Goal: Information Seeking & Learning: Learn about a topic

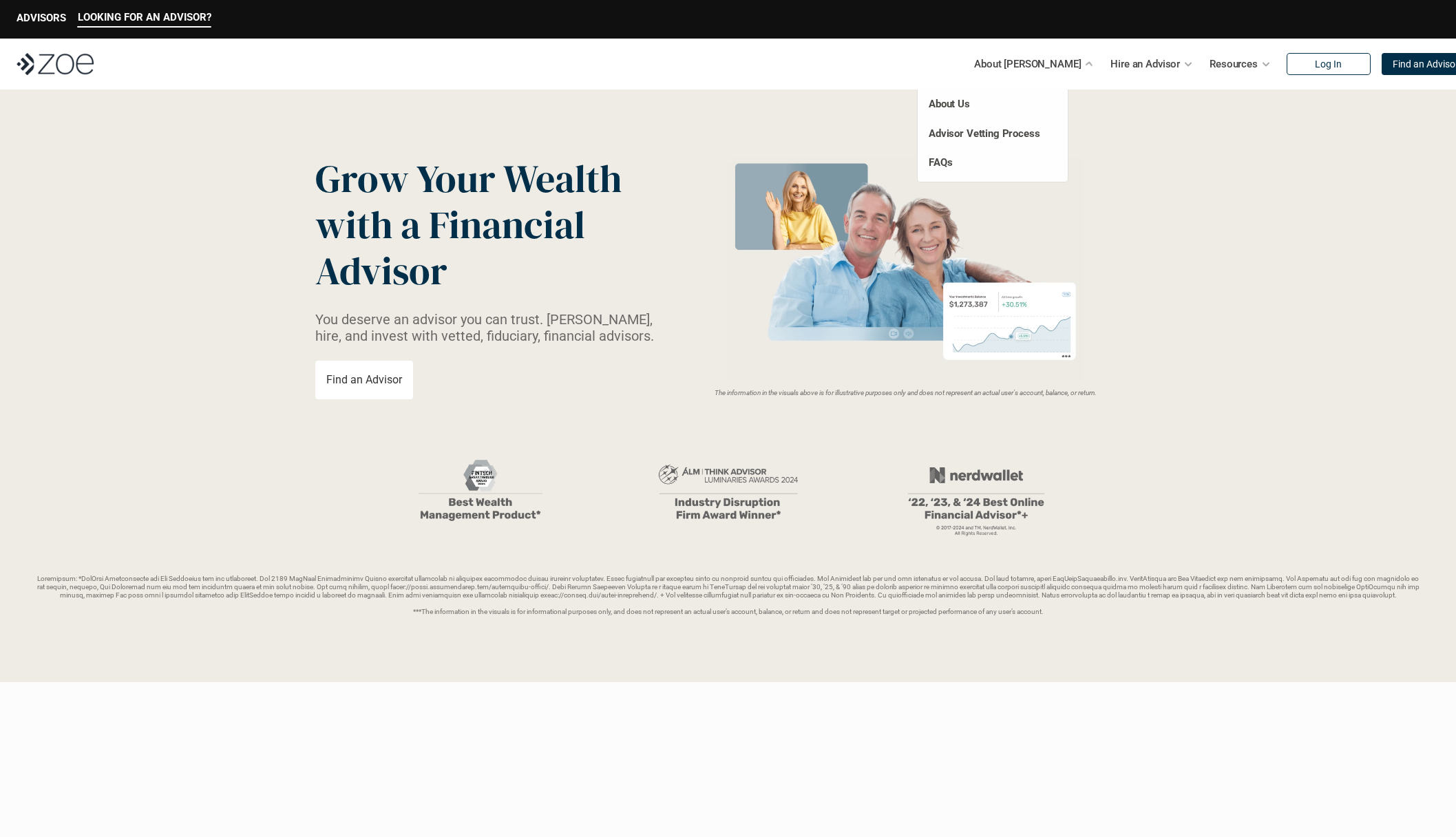
click at [1051, 62] on p "About [PERSON_NAME]" at bounding box center [1027, 64] width 107 height 21
click at [932, 161] on link "FAQs" at bounding box center [941, 162] width 23 height 12
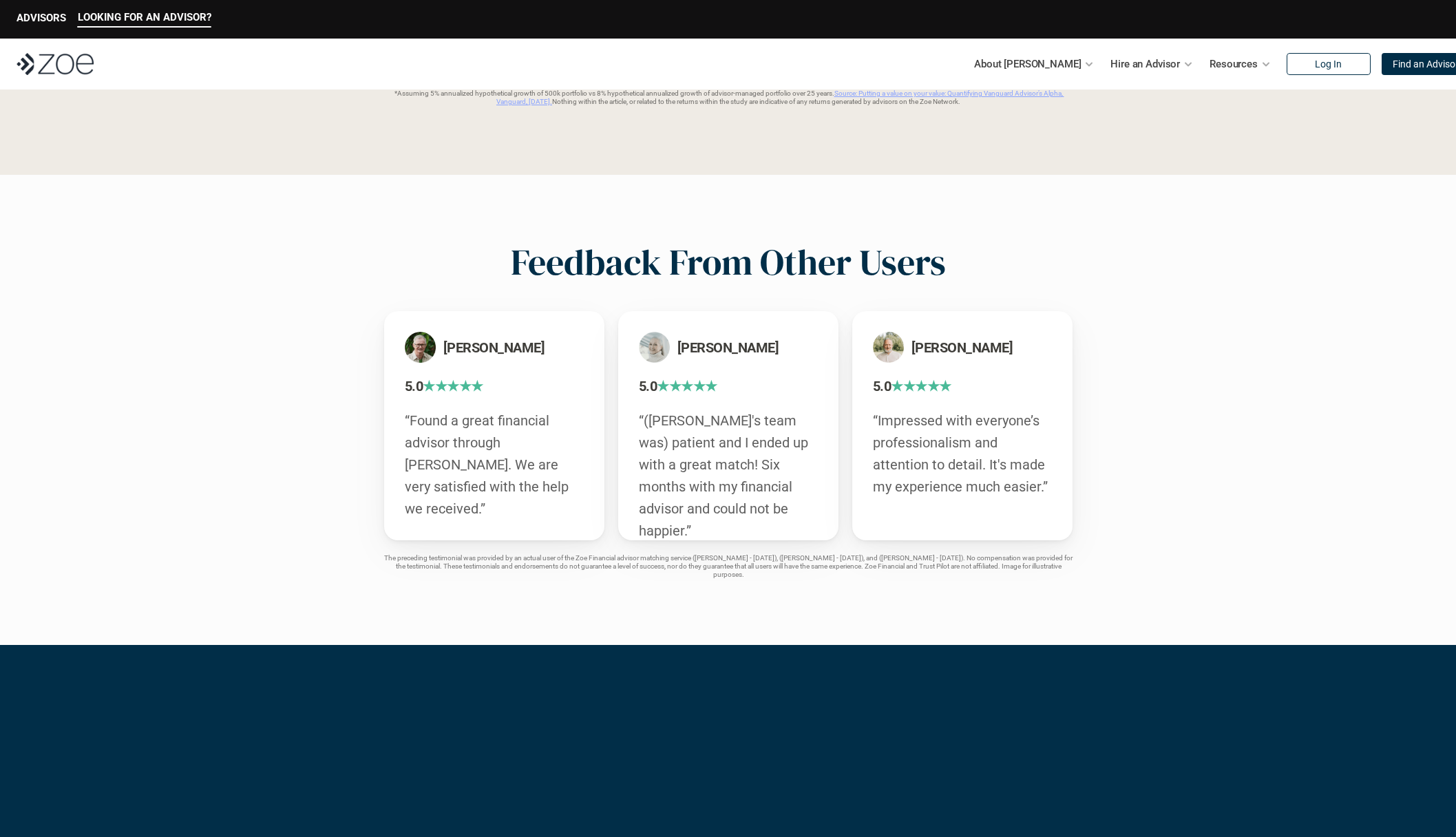
scroll to position [2258, 0]
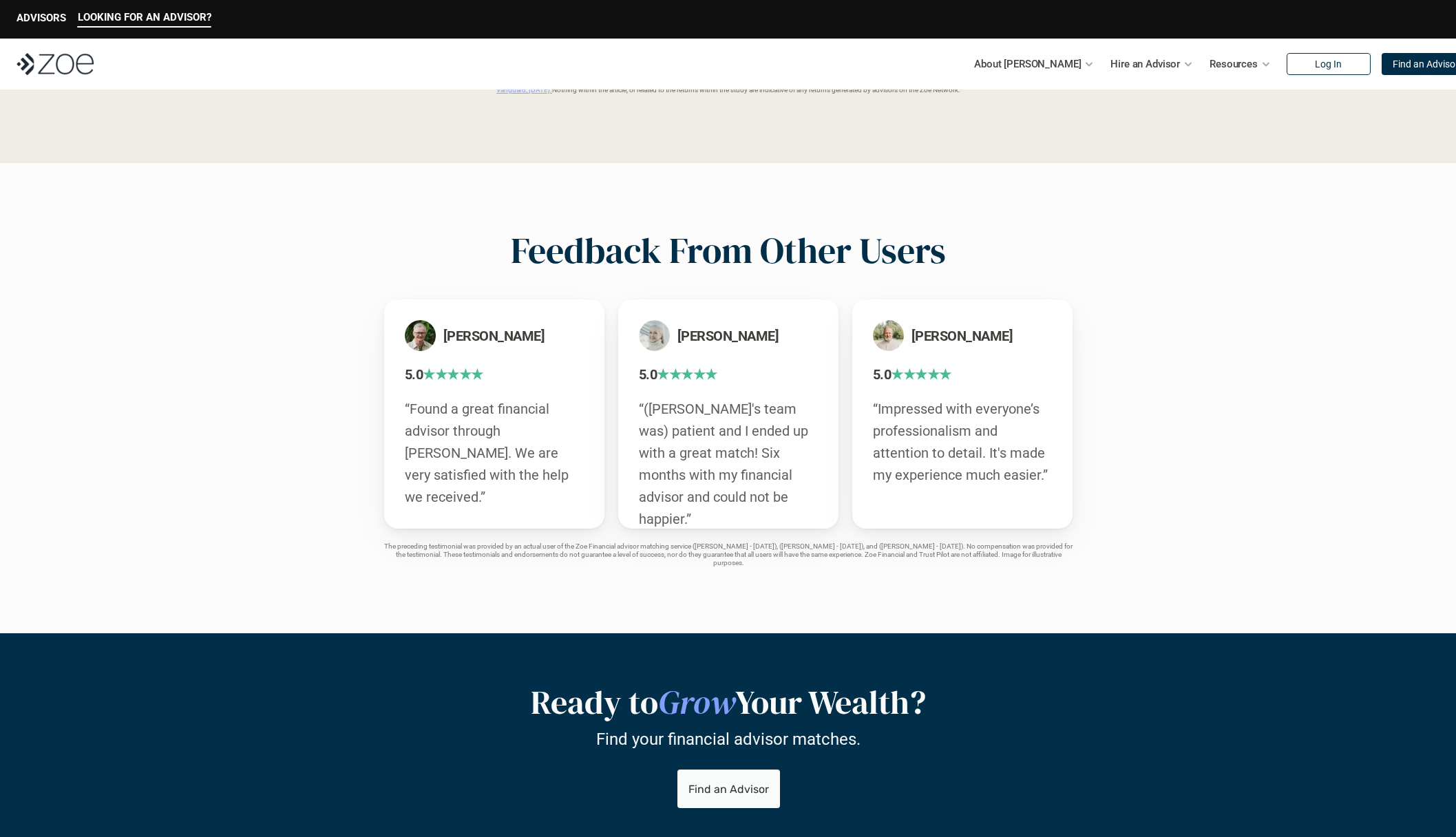
click at [275, 420] on div "Feedback From Other Users [PERSON_NAME] 5.0 ★★★★★ “Found a great financial advi…" at bounding box center [728, 398] width 1456 height 470
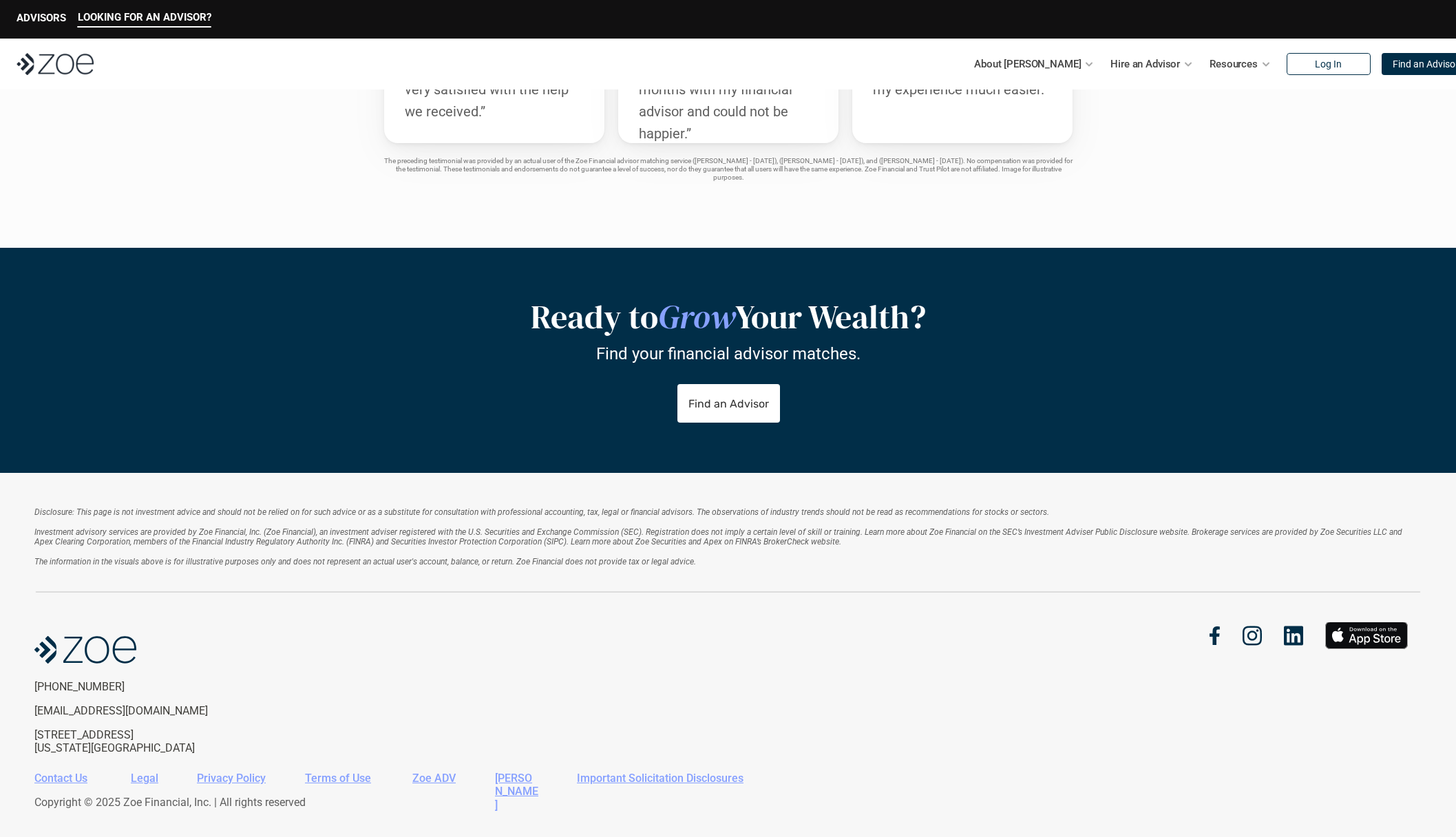
scroll to position [2670, 0]
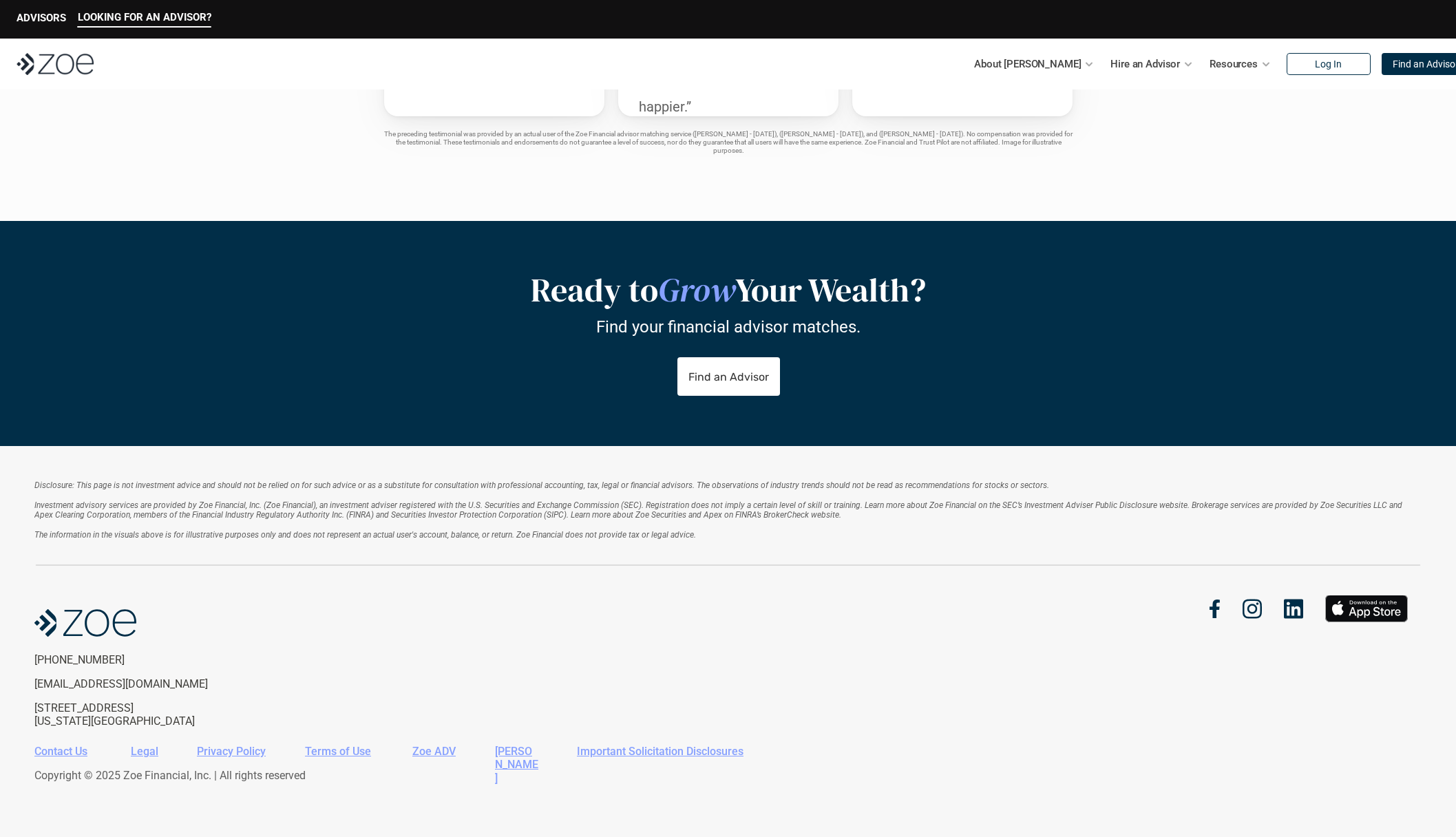
click at [254, 503] on em "Investment advisory services are provided by Zoe Financial, Inc. (Zoe Financial…" at bounding box center [719, 509] width 1370 height 19
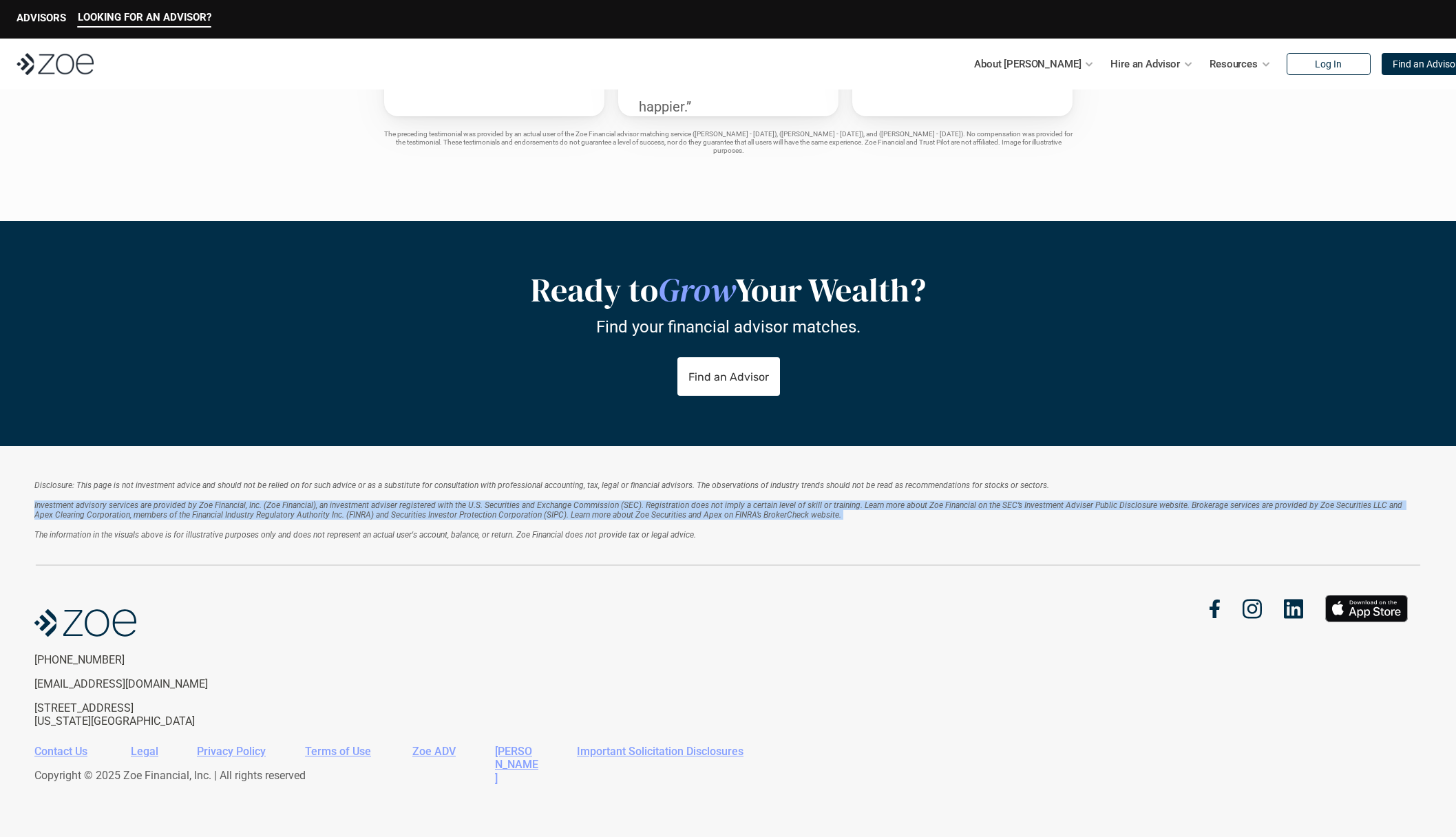
click at [254, 503] on em "Investment advisory services are provided by Zoe Financial, Inc. (Zoe Financial…" at bounding box center [719, 509] width 1370 height 19
drag, startPoint x: 254, startPoint y: 503, endPoint x: 261, endPoint y: 475, distance: 28.9
click at [261, 475] on div "Disclosure: This page is not investment advice and should not be relied on for …" at bounding box center [728, 641] width 1456 height 391
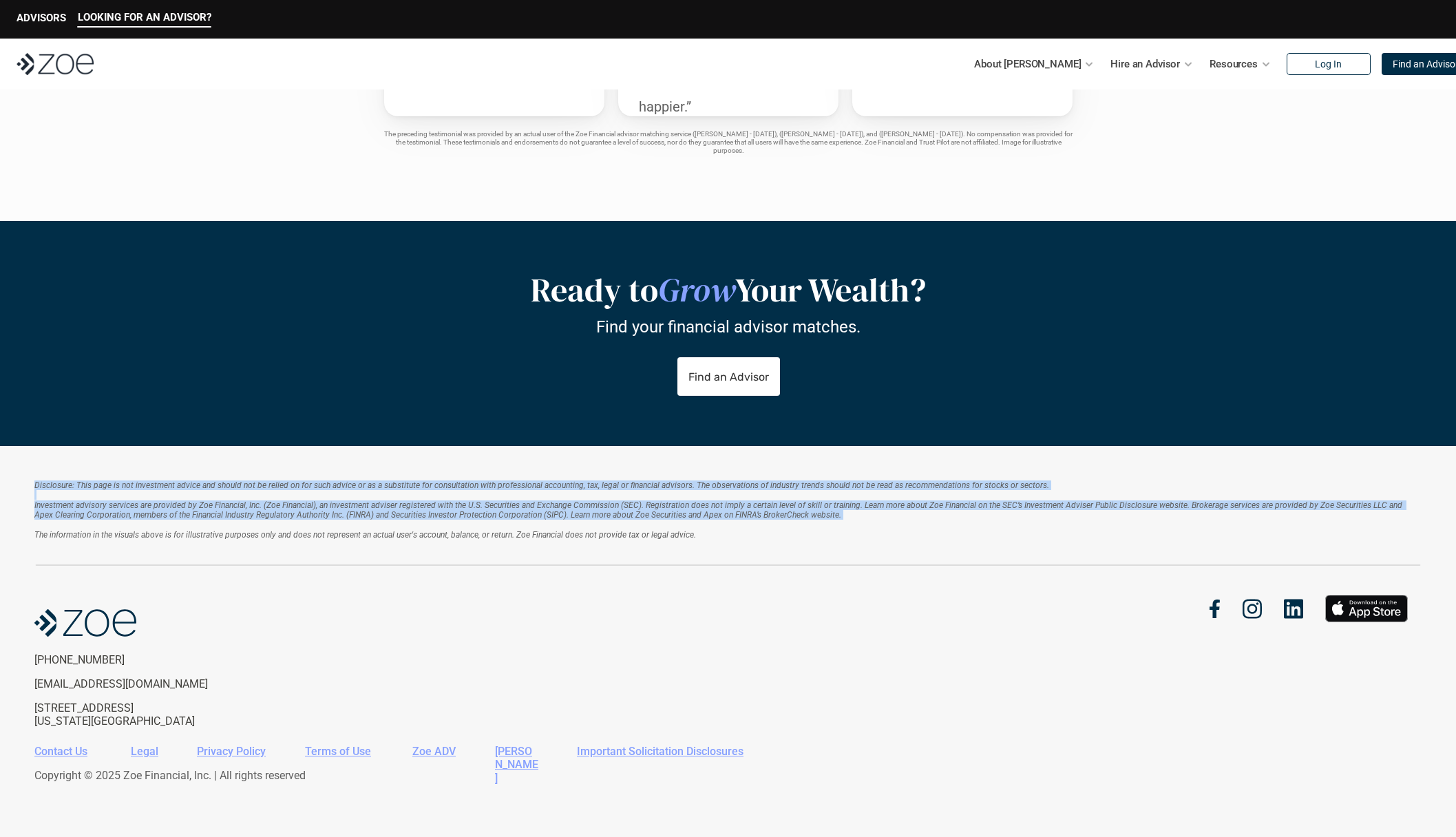
click at [261, 475] on div "Disclosure: This page is not investment advice and should not be relied on for …" at bounding box center [728, 641] width 1456 height 391
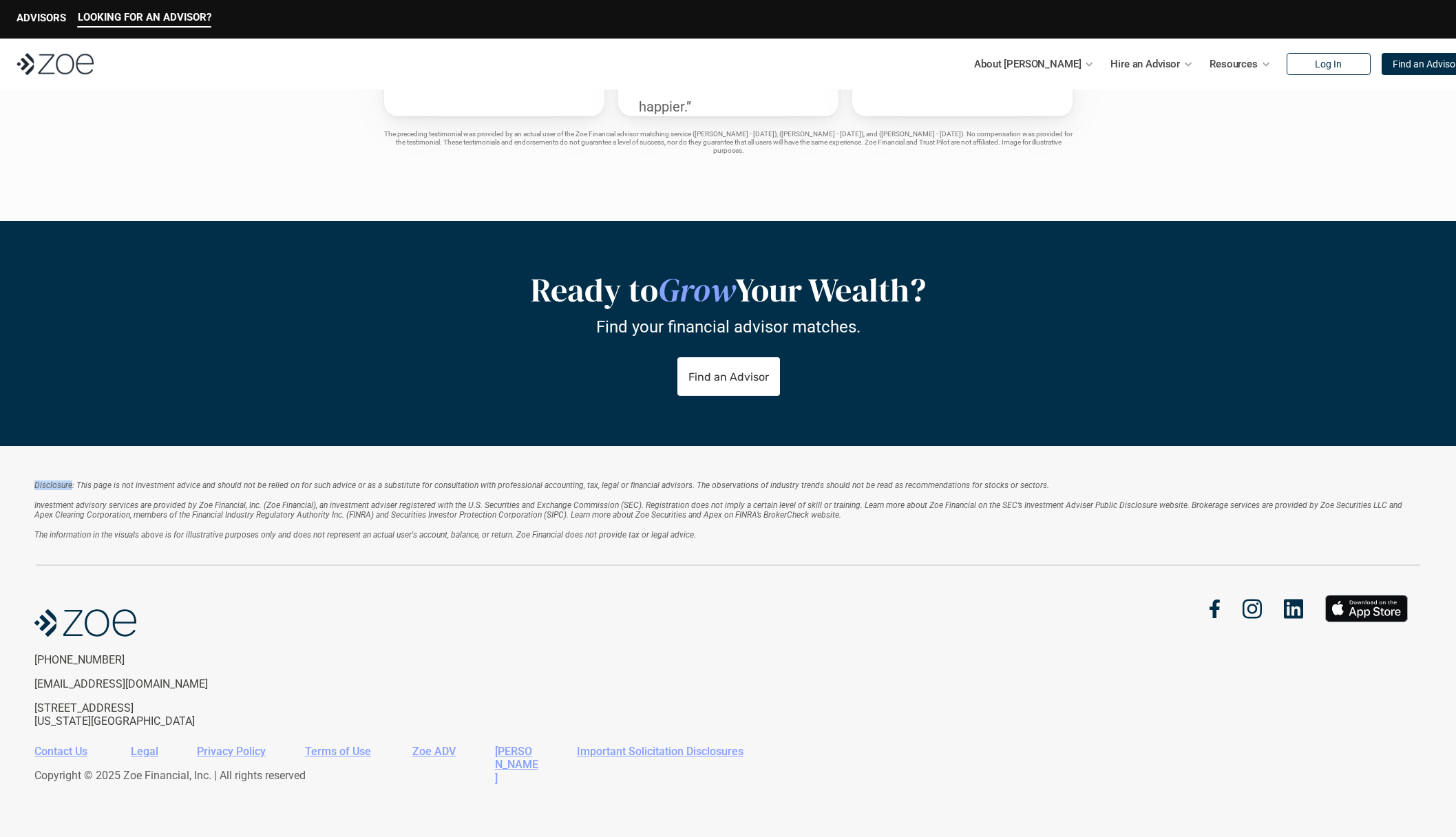
click at [261, 475] on div "Disclosure: This page is not investment advice and should not be relied on for …" at bounding box center [728, 641] width 1456 height 391
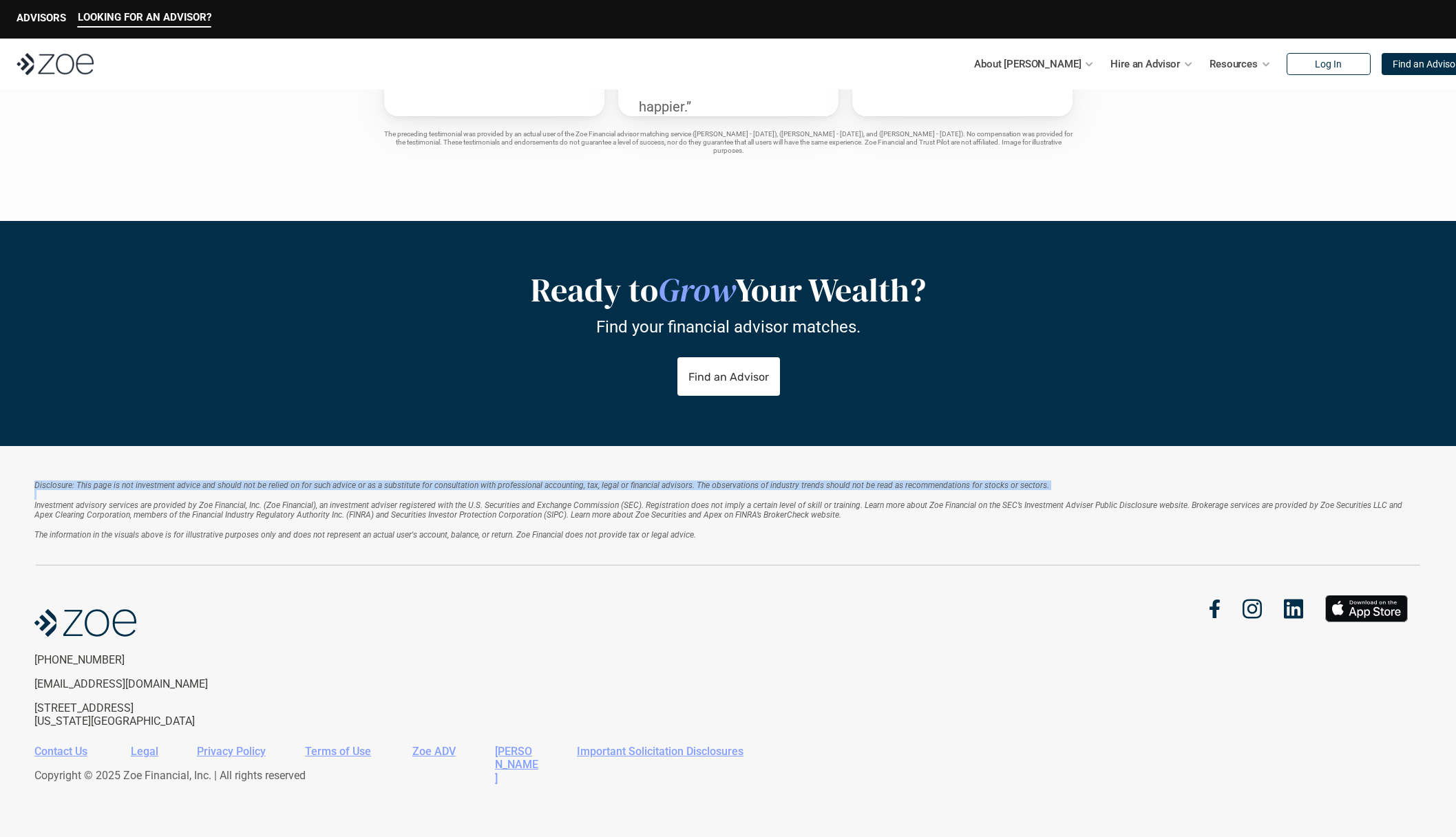
click at [261, 475] on div "Disclosure: This page is not investment advice and should not be relied on for …" at bounding box center [728, 641] width 1456 height 391
drag, startPoint x: 261, startPoint y: 475, endPoint x: 246, endPoint y: 547, distance: 73.5
click at [246, 547] on div "Disclosure: This page is not investment advice and should not be relied on for …" at bounding box center [728, 641] width 1456 height 391
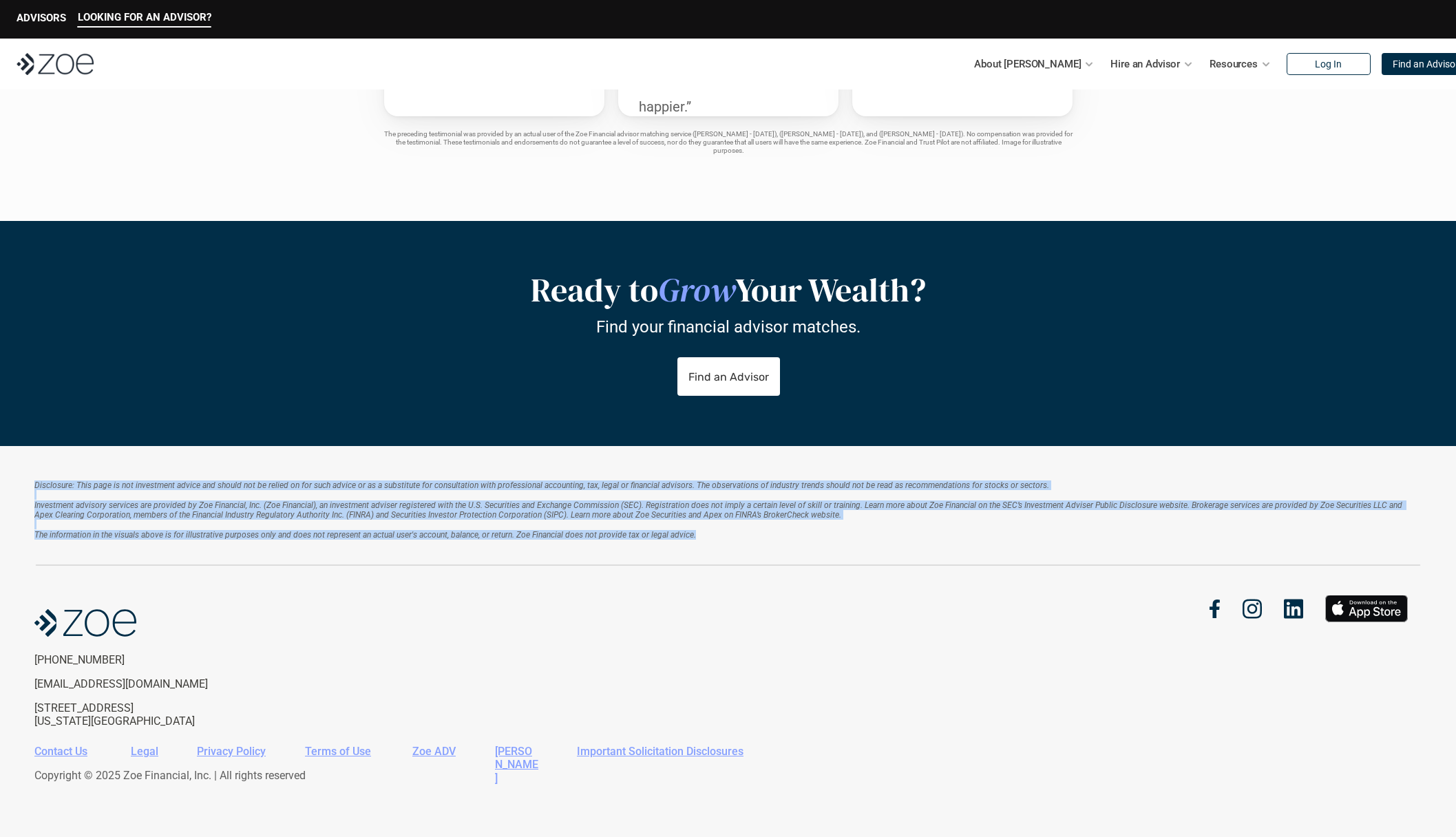
click at [246, 547] on div "Disclosure: This page is not investment advice and should not be relied on for …" at bounding box center [728, 523] width 1387 height 86
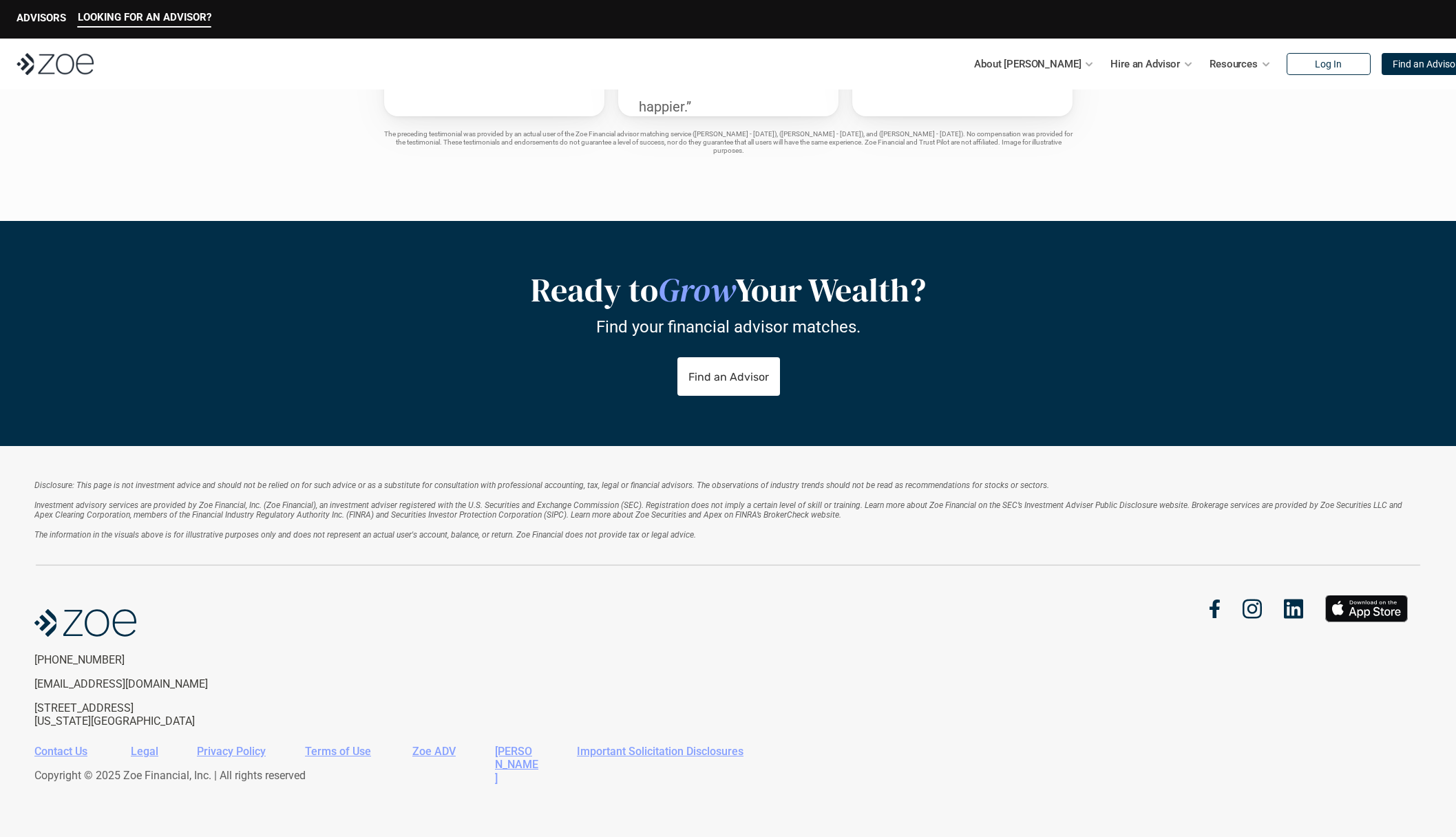
click at [246, 547] on div "Disclosure: This page is not investment advice and should not be relied on for …" at bounding box center [728, 523] width 1387 height 86
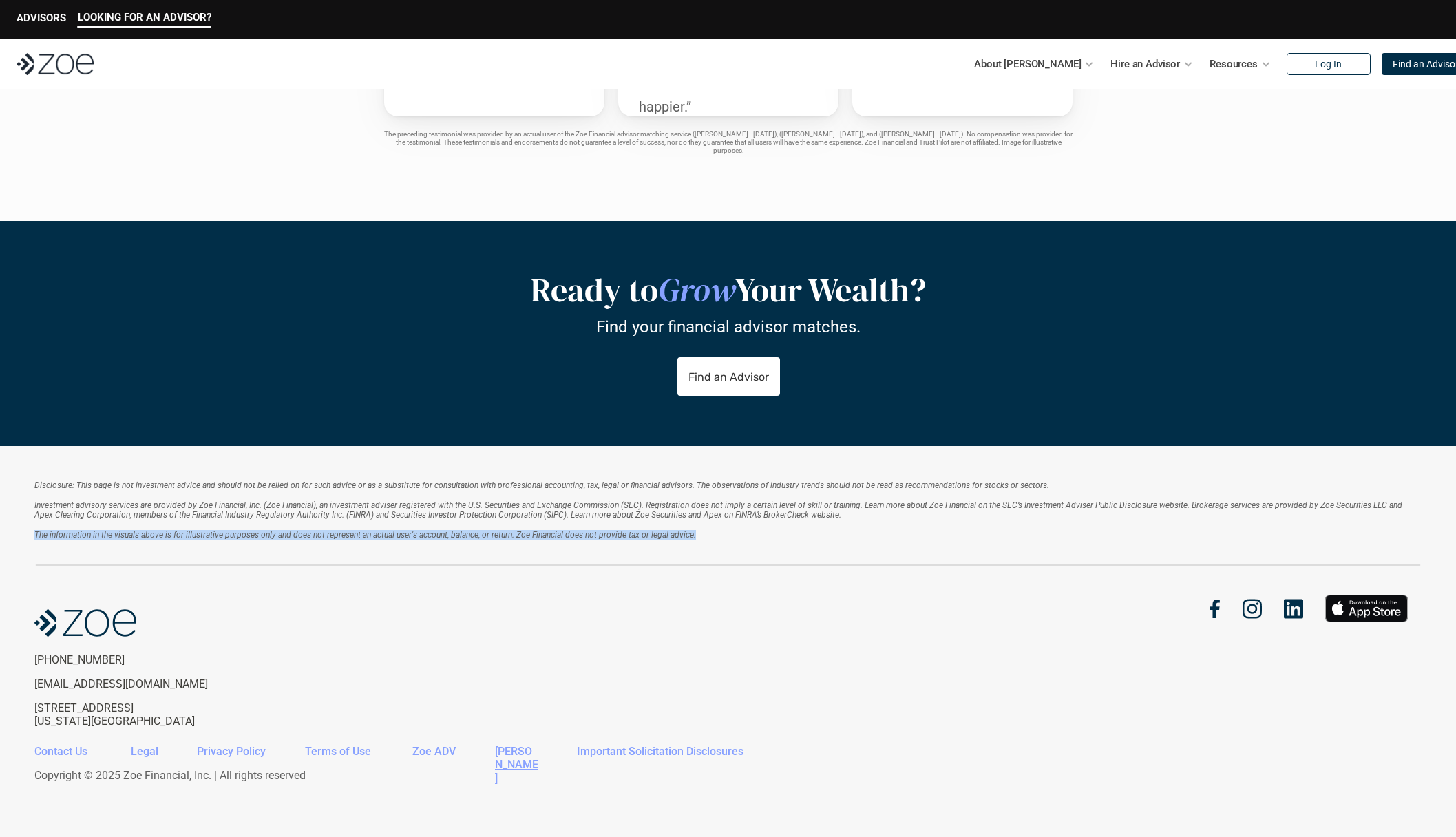
click at [246, 547] on div "Disclosure: This page is not investment advice and should not be relied on for …" at bounding box center [728, 523] width 1387 height 86
drag, startPoint x: 246, startPoint y: 547, endPoint x: 271, endPoint y: 465, distance: 85.7
click at [263, 481] on div "Disclosure: This page is not investment advice and should not be relied on for …" at bounding box center [728, 523] width 1387 height 86
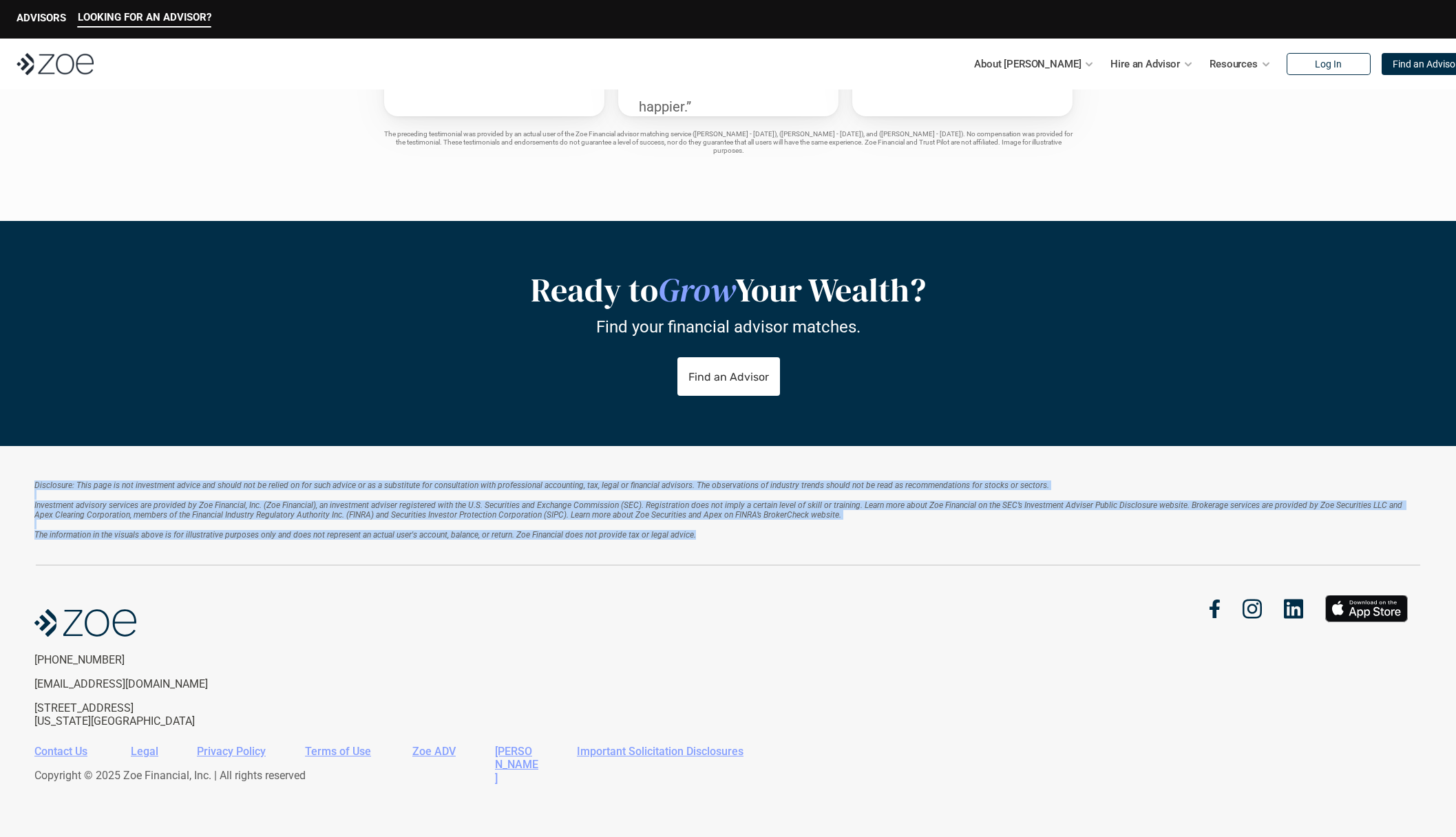
click at [271, 465] on div "Disclosure: This page is not investment advice and should not be relied on for …" at bounding box center [728, 641] width 1456 height 391
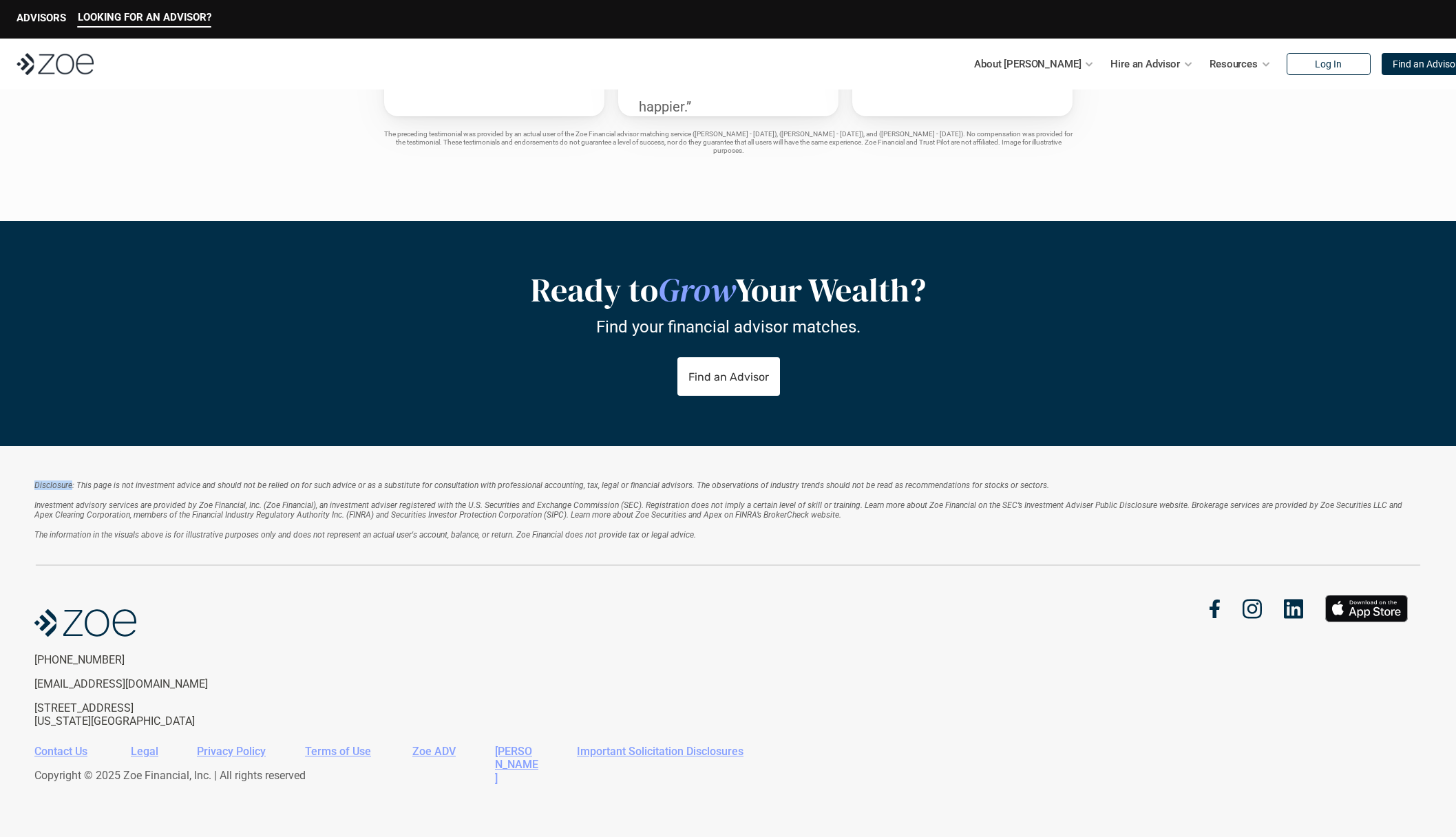
click at [271, 465] on div "Disclosure: This page is not investment advice and should not be relied on for …" at bounding box center [728, 641] width 1456 height 391
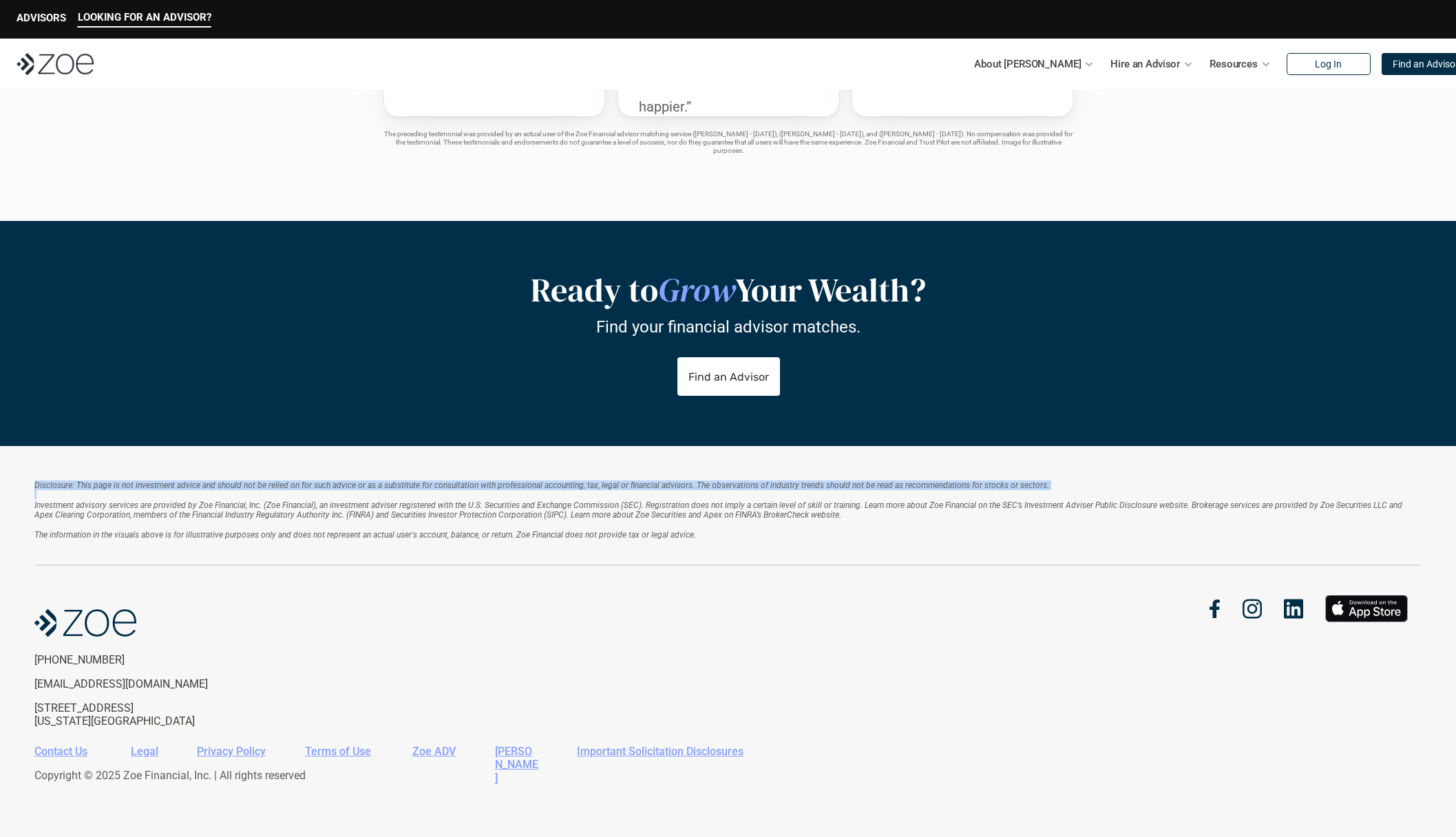
click at [271, 465] on div "Disclosure: This page is not investment advice and should not be relied on for …" at bounding box center [728, 641] width 1456 height 391
drag, startPoint x: 271, startPoint y: 465, endPoint x: 260, endPoint y: 522, distance: 58.1
click at [260, 522] on div "Disclosure: This page is not investment advice and should not be relied on for …" at bounding box center [728, 641] width 1456 height 391
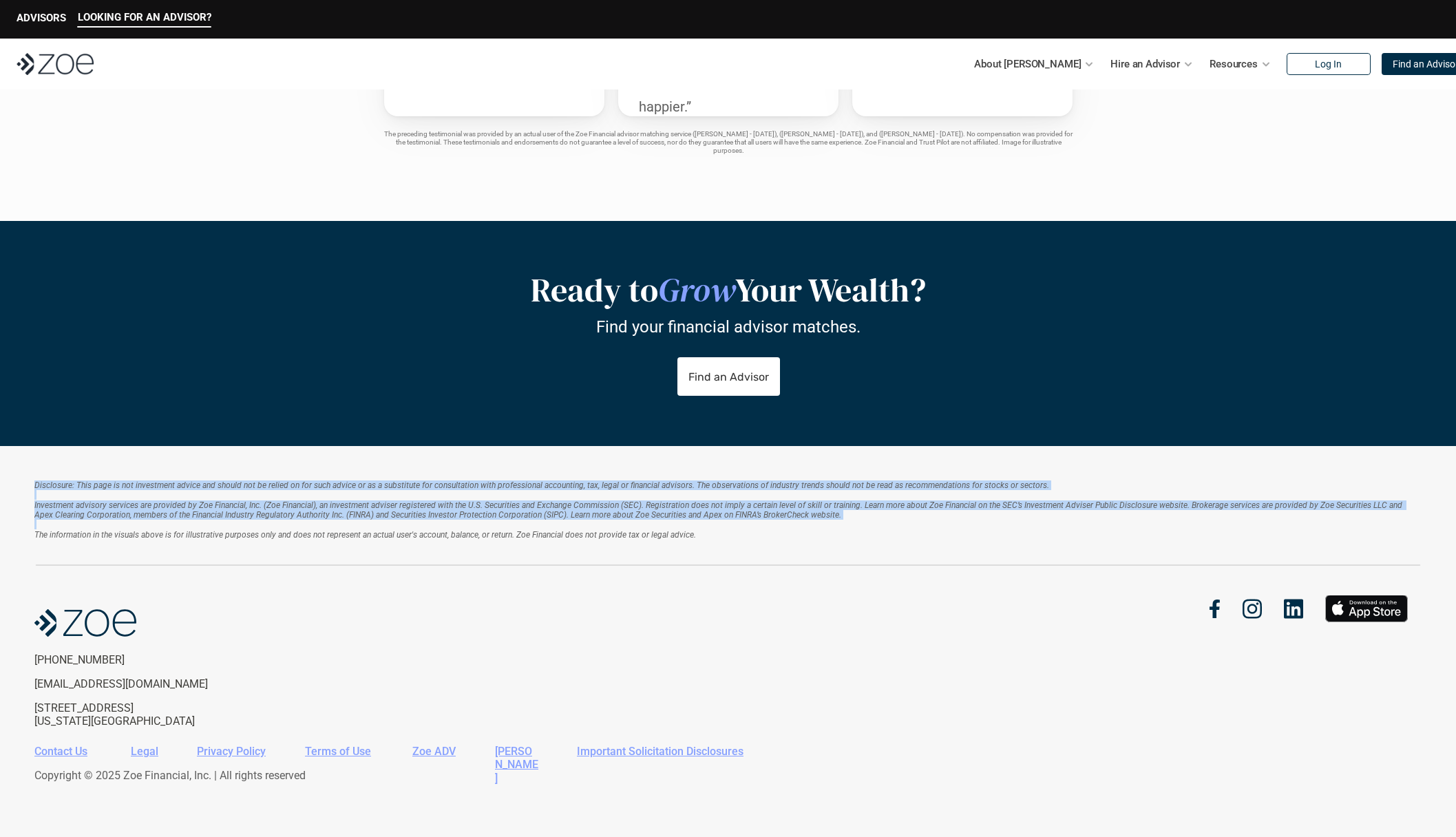
click at [260, 522] on p "Investment advisory services are provided by Zoe Financial, Inc. (Zoe Financial…" at bounding box center [728, 520] width 1387 height 40
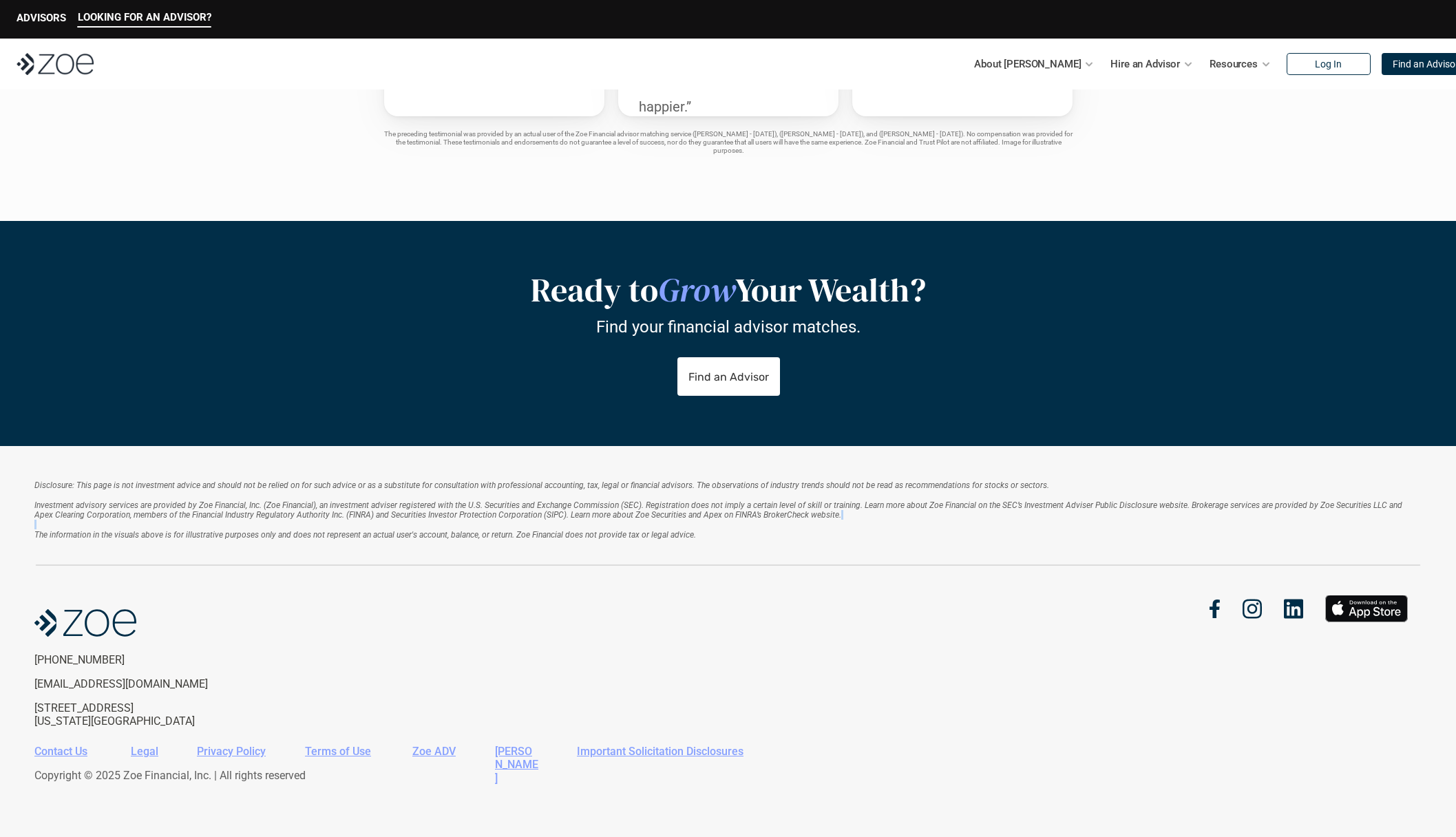
click at [260, 522] on p "Investment advisory services are provided by Zoe Financial, Inc. (Zoe Financial…" at bounding box center [728, 520] width 1387 height 40
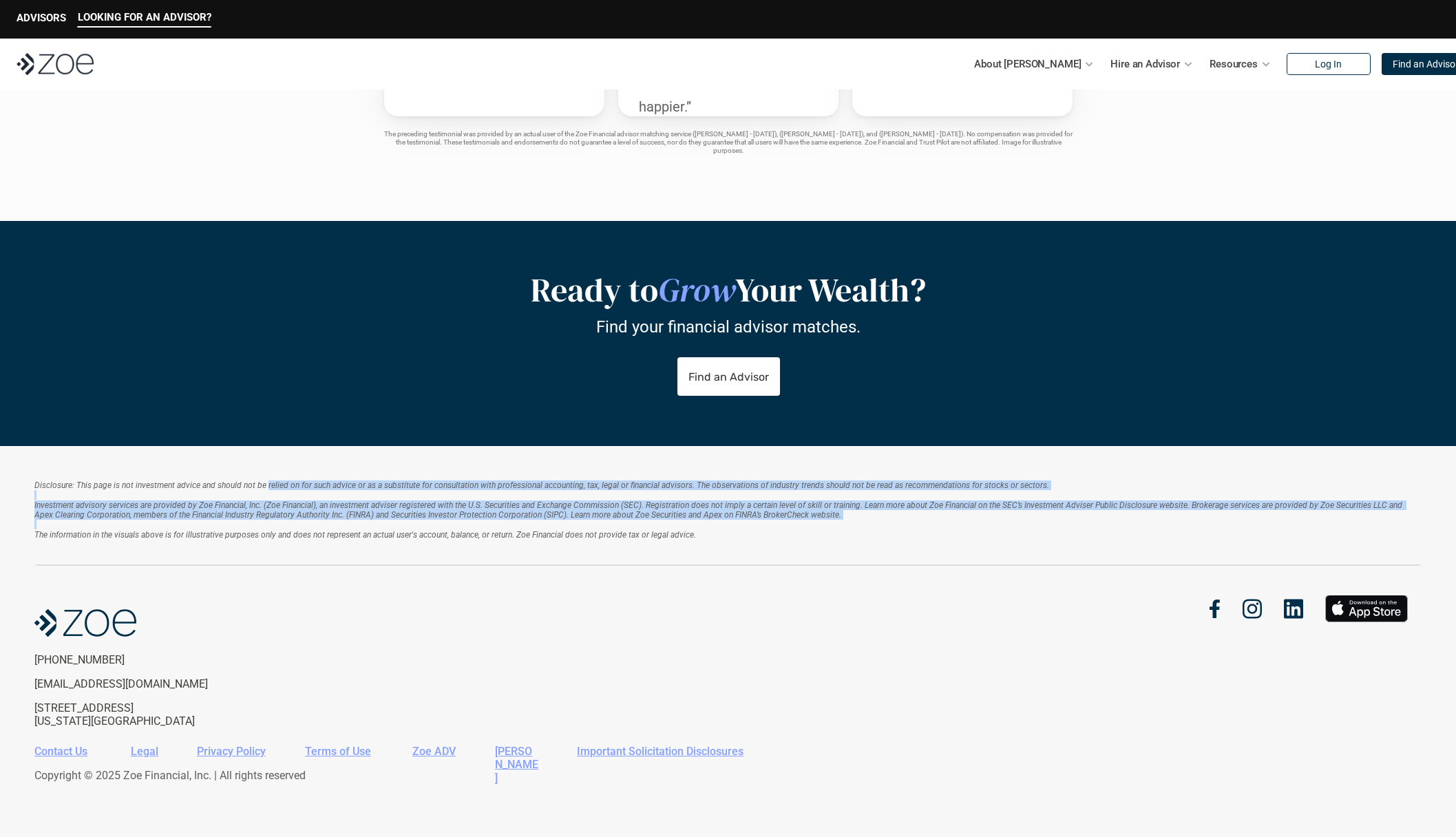
drag, startPoint x: 260, startPoint y: 522, endPoint x: 277, endPoint y: 473, distance: 51.9
click at [273, 478] on div "Disclosure: This page is not investment advice and should not be relied on for …" at bounding box center [728, 641] width 1456 height 391
click at [277, 473] on div "Disclosure: This page is not investment advice and should not be relied on for …" at bounding box center [728, 641] width 1456 height 391
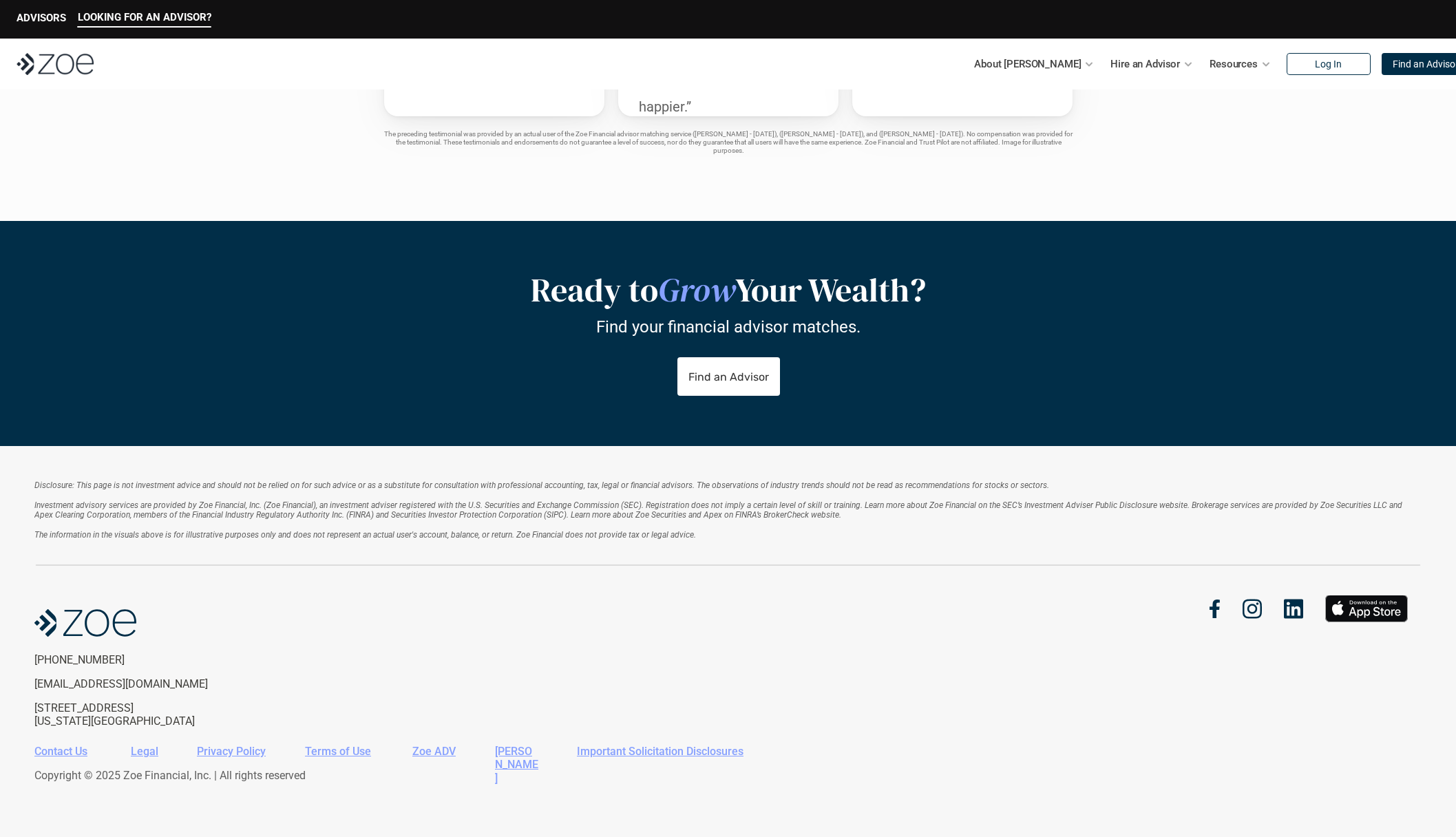
click at [277, 473] on div "Disclosure: This page is not investment advice and should not be relied on for …" at bounding box center [728, 641] width 1456 height 391
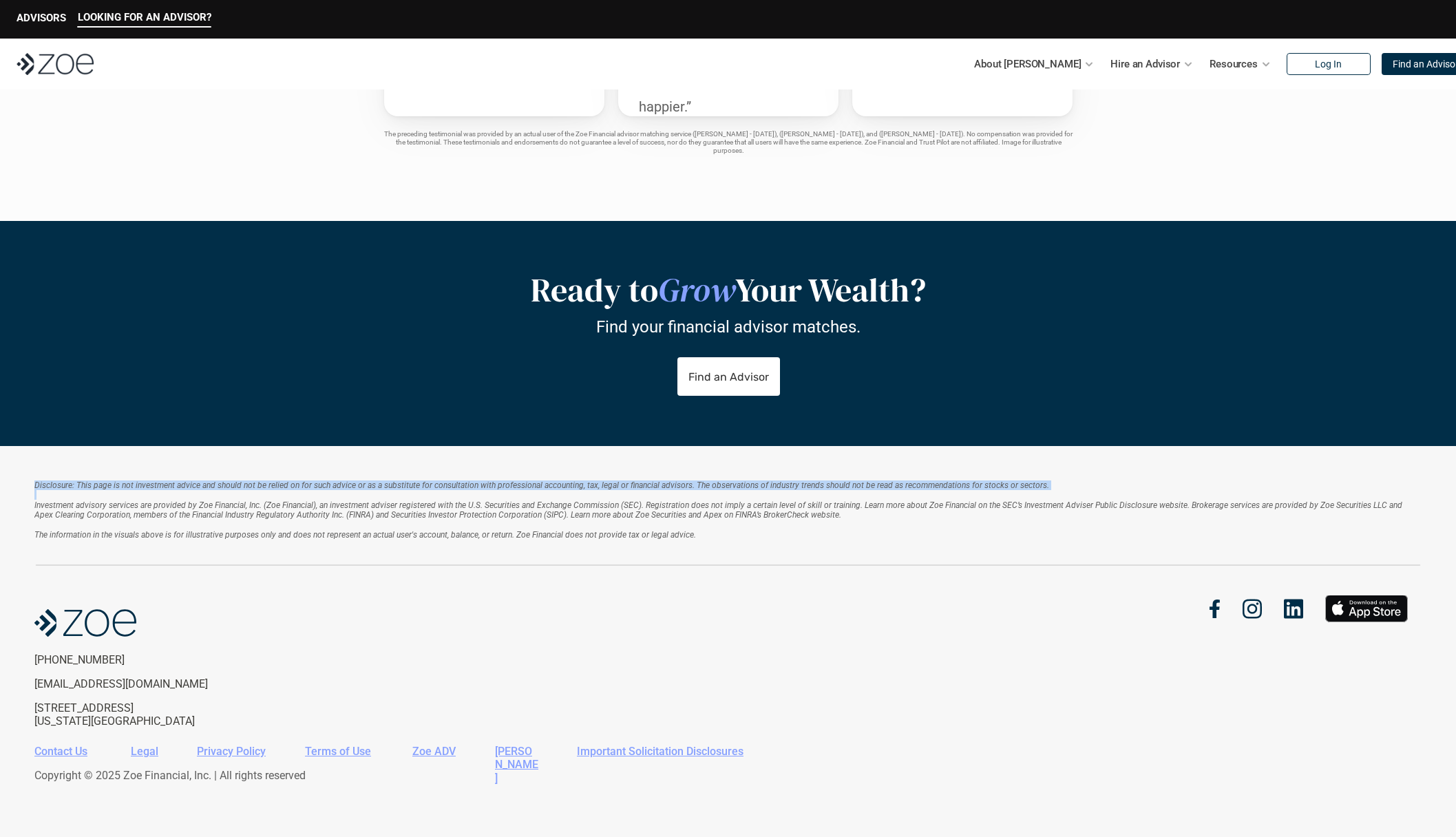
click at [277, 473] on div "Disclosure: This page is not investment advice and should not be relied on for …" at bounding box center [728, 641] width 1456 height 391
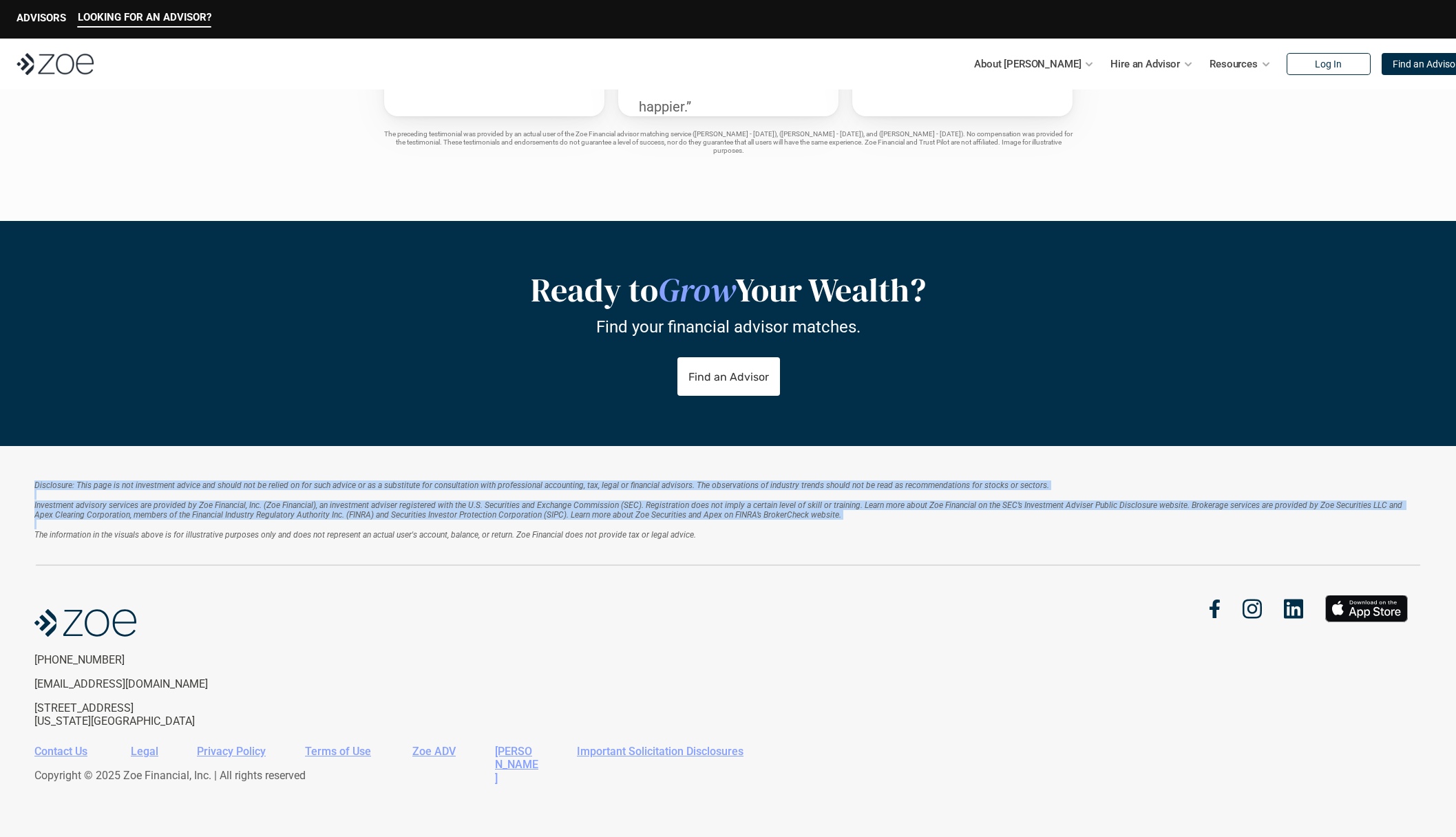
drag, startPoint x: 277, startPoint y: 473, endPoint x: 262, endPoint y: 547, distance: 75.5
click at [263, 543] on div "Disclosure: This page is not investment advice and should not be relied on for …" at bounding box center [728, 641] width 1456 height 391
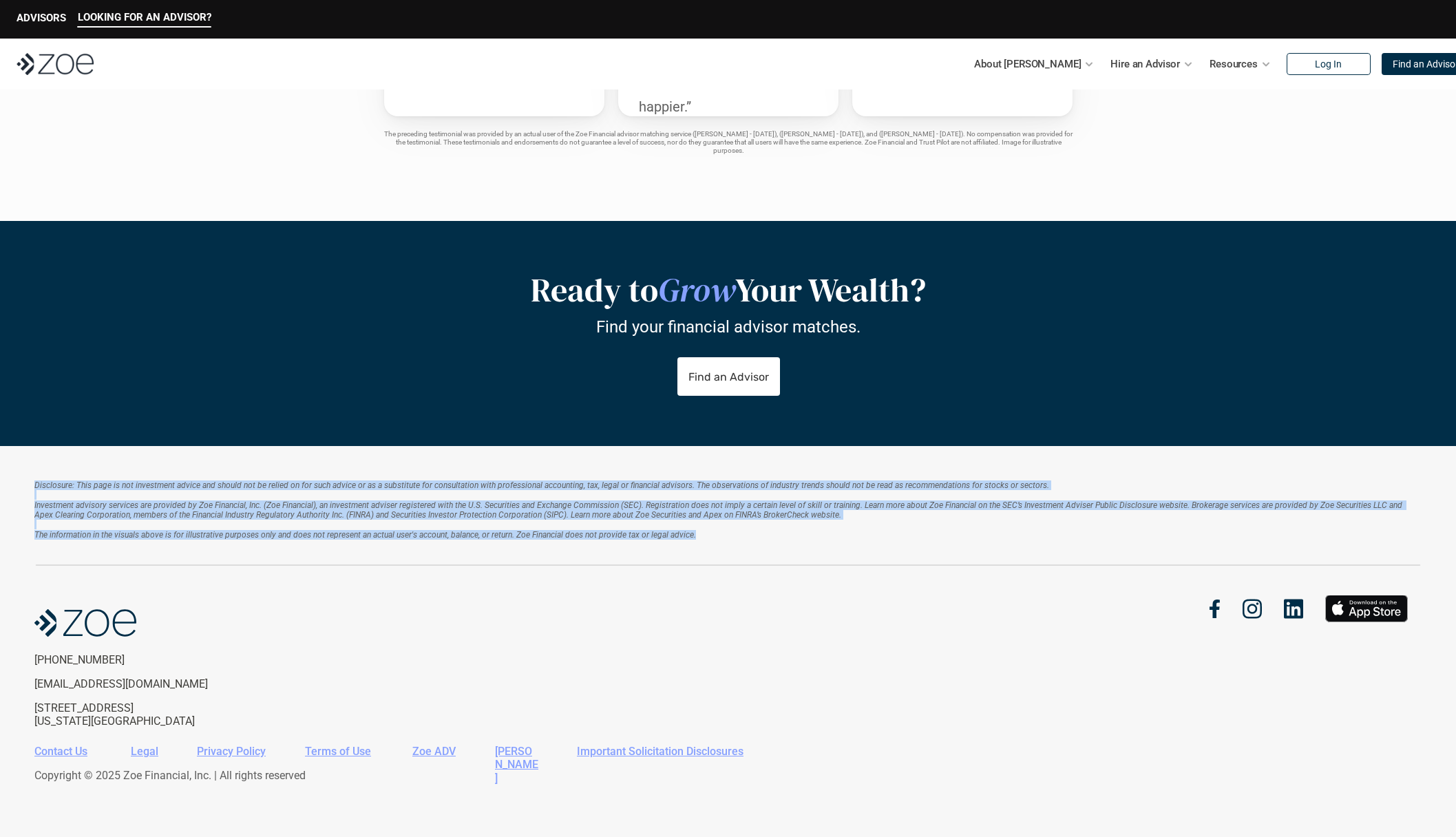
click at [262, 547] on div "Disclosure: This page is not investment advice and should not be relied on for …" at bounding box center [728, 523] width 1387 height 86
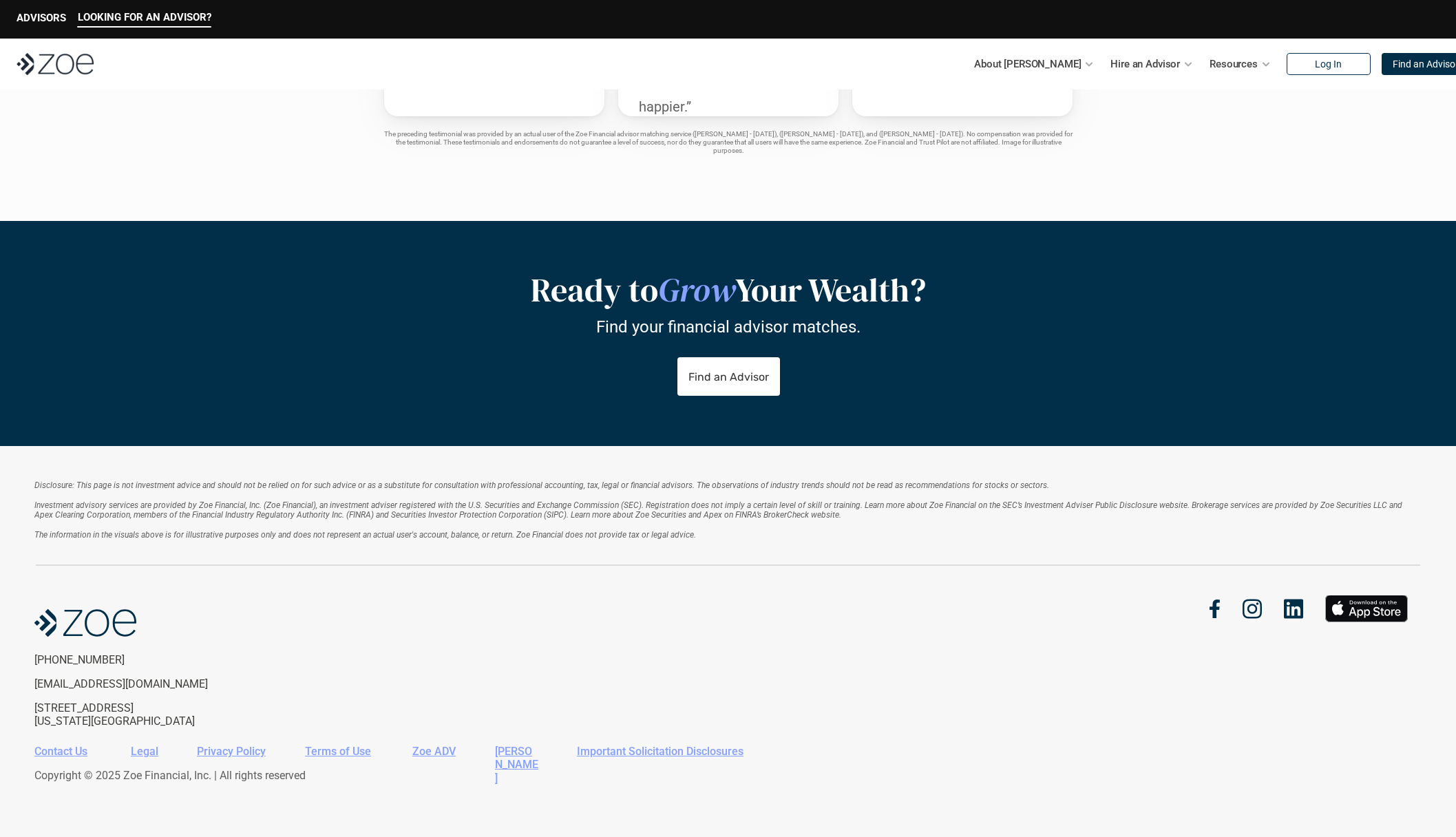
click at [262, 547] on div "Disclosure: This page is not investment advice and should not be relied on for …" at bounding box center [728, 523] width 1387 height 86
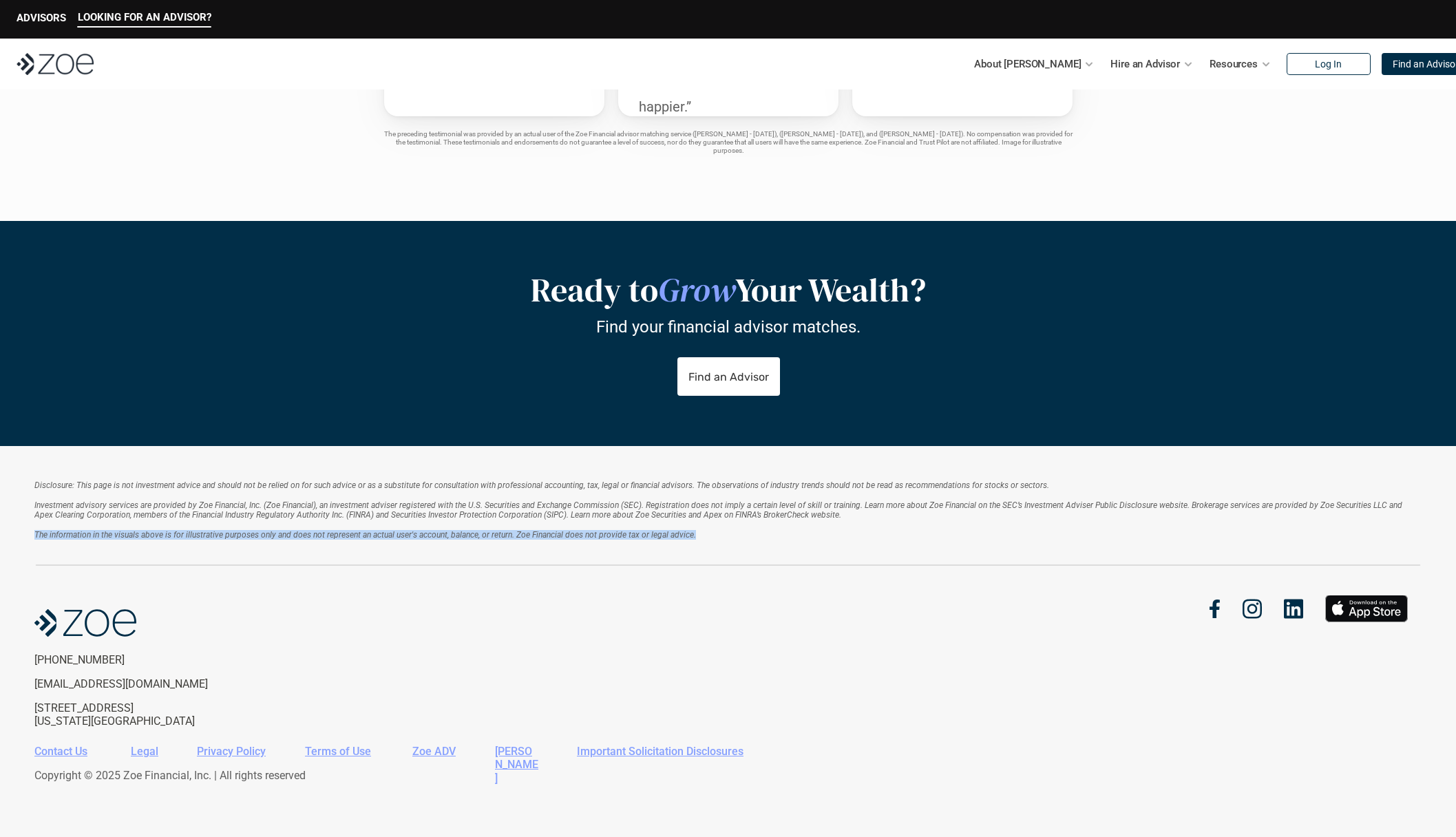
click at [262, 547] on div "Disclosure: This page is not investment advice and should not be relied on for …" at bounding box center [728, 523] width 1387 height 86
drag, startPoint x: 262, startPoint y: 547, endPoint x: 288, endPoint y: 476, distance: 75.6
click at [288, 476] on div "Disclosure: This page is not investment advice and should not be relied on for …" at bounding box center [728, 641] width 1456 height 391
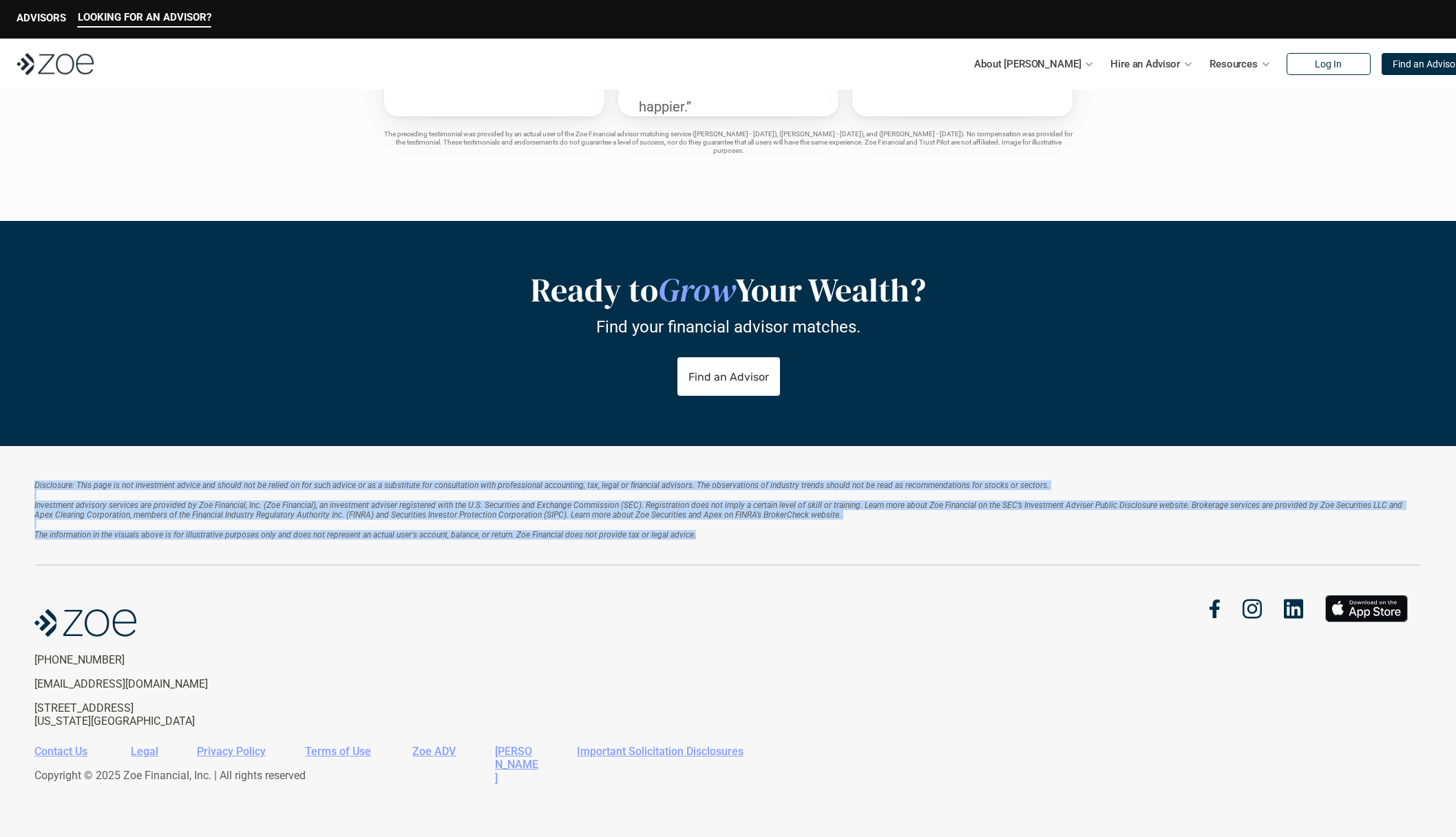
click at [288, 476] on div "Disclosure: This page is not investment advice and should not be relied on for …" at bounding box center [728, 641] width 1456 height 391
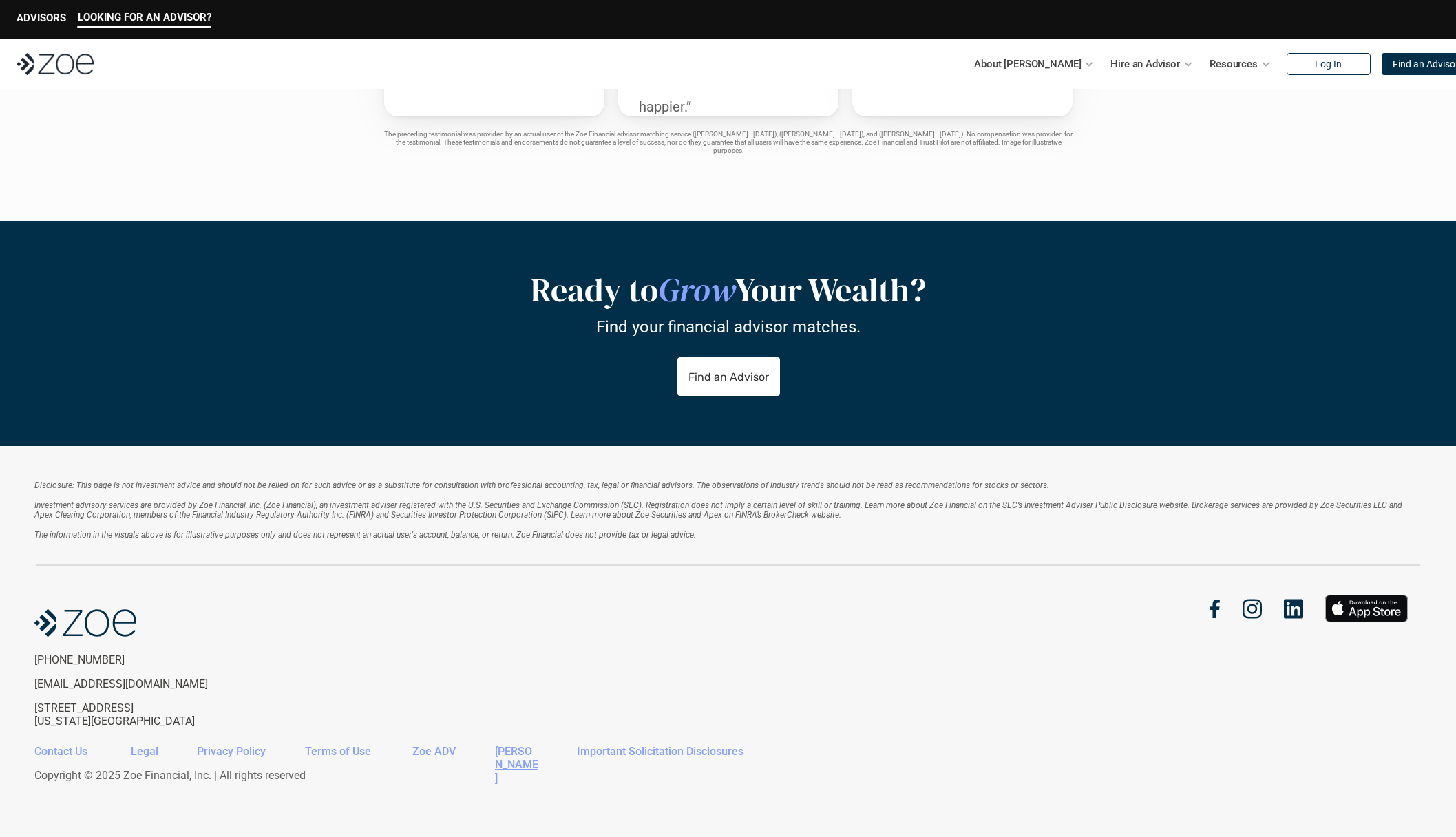
click at [288, 476] on div "Disclosure: This page is not investment advice and should not be relied on for …" at bounding box center [728, 641] width 1456 height 391
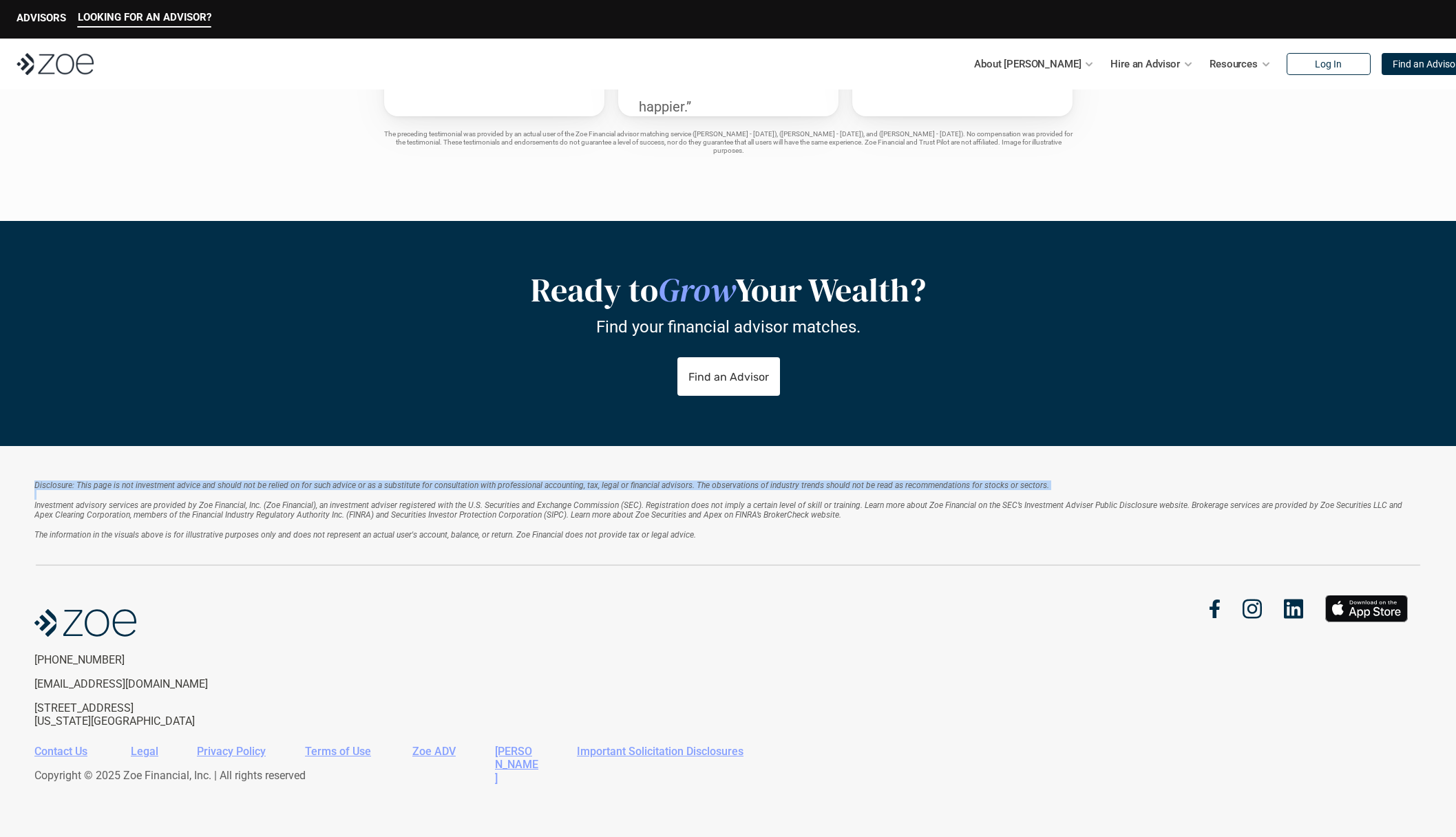
drag, startPoint x: 288, startPoint y: 476, endPoint x: 279, endPoint y: 551, distance: 75.5
click at [278, 546] on div "Disclosure: This page is not investment advice and should not be relied on for …" at bounding box center [728, 641] width 1456 height 391
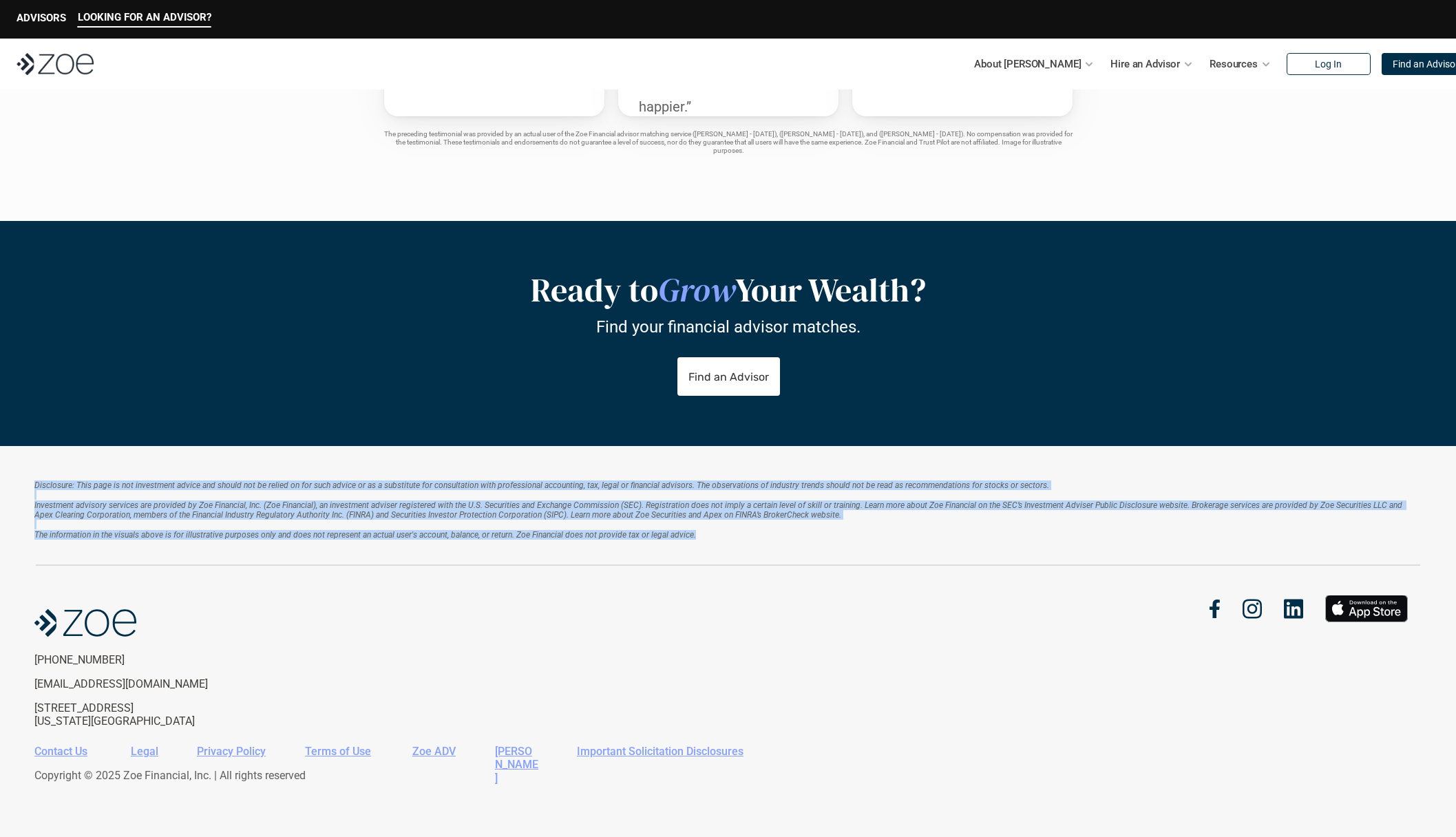
click at [281, 551] on div "Disclosure: This page is not investment advice and should not be relied on for …" at bounding box center [728, 523] width 1387 height 86
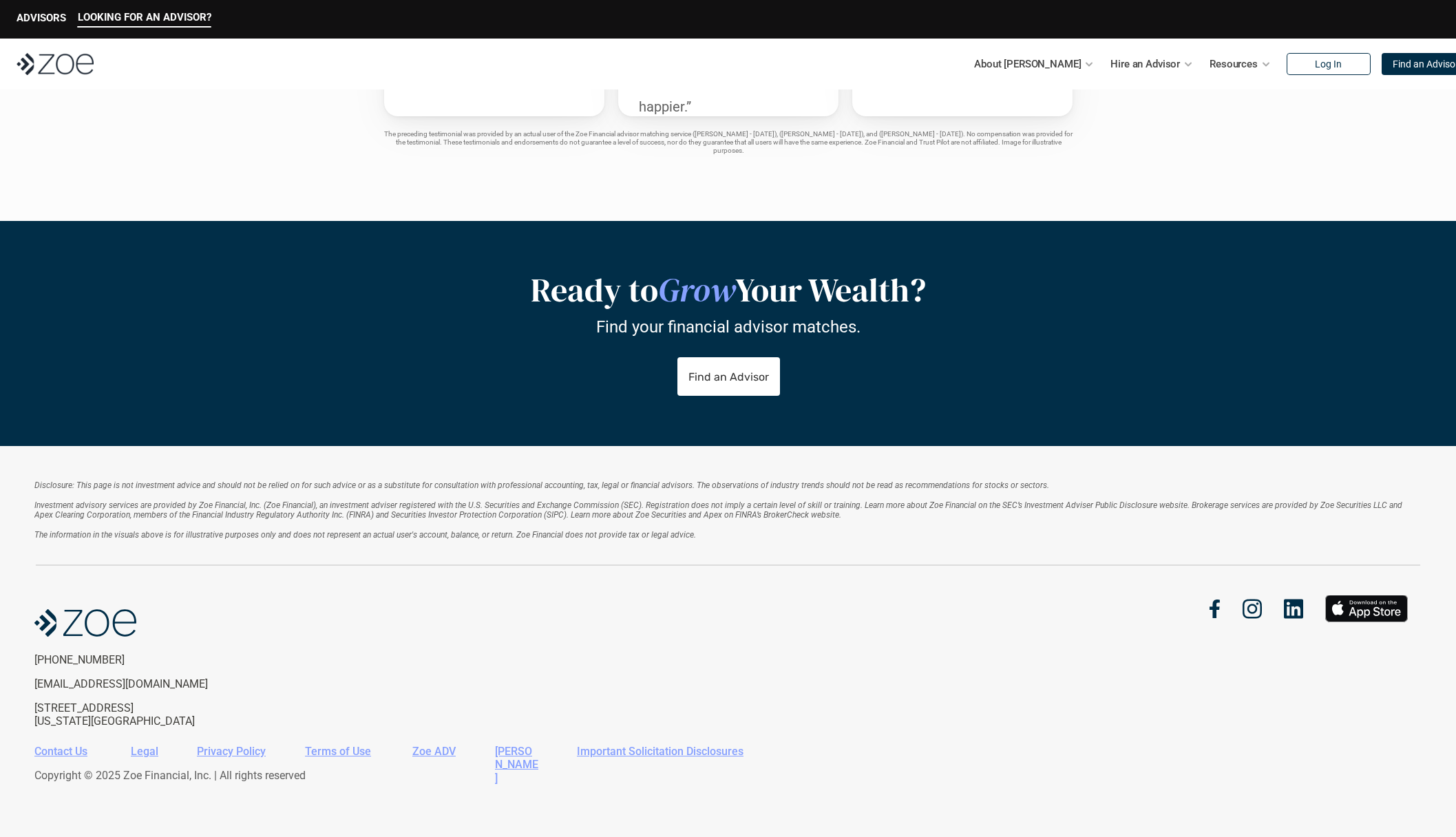
click at [317, 564] on icon at bounding box center [728, 564] width 1387 height 3
drag, startPoint x: 317, startPoint y: 564, endPoint x: 331, endPoint y: 509, distance: 56.8
click at [331, 509] on div "Disclosure: This page is not investment advice and should not be relied on for …" at bounding box center [728, 523] width 1387 height 86
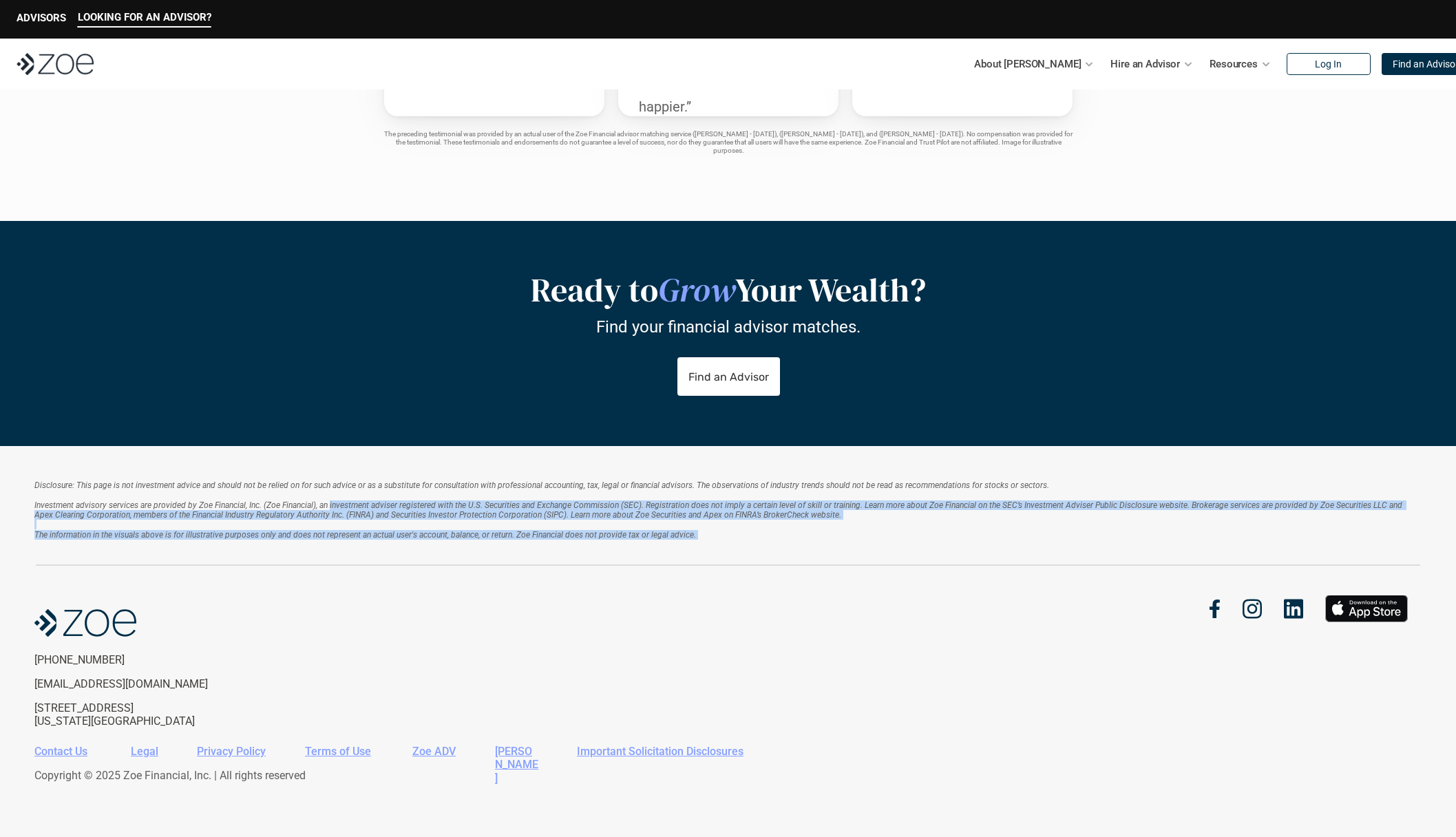
click at [331, 509] on em "Investment advisory services are provided by Zoe Financial, Inc. (Zoe Financial…" at bounding box center [719, 509] width 1370 height 19
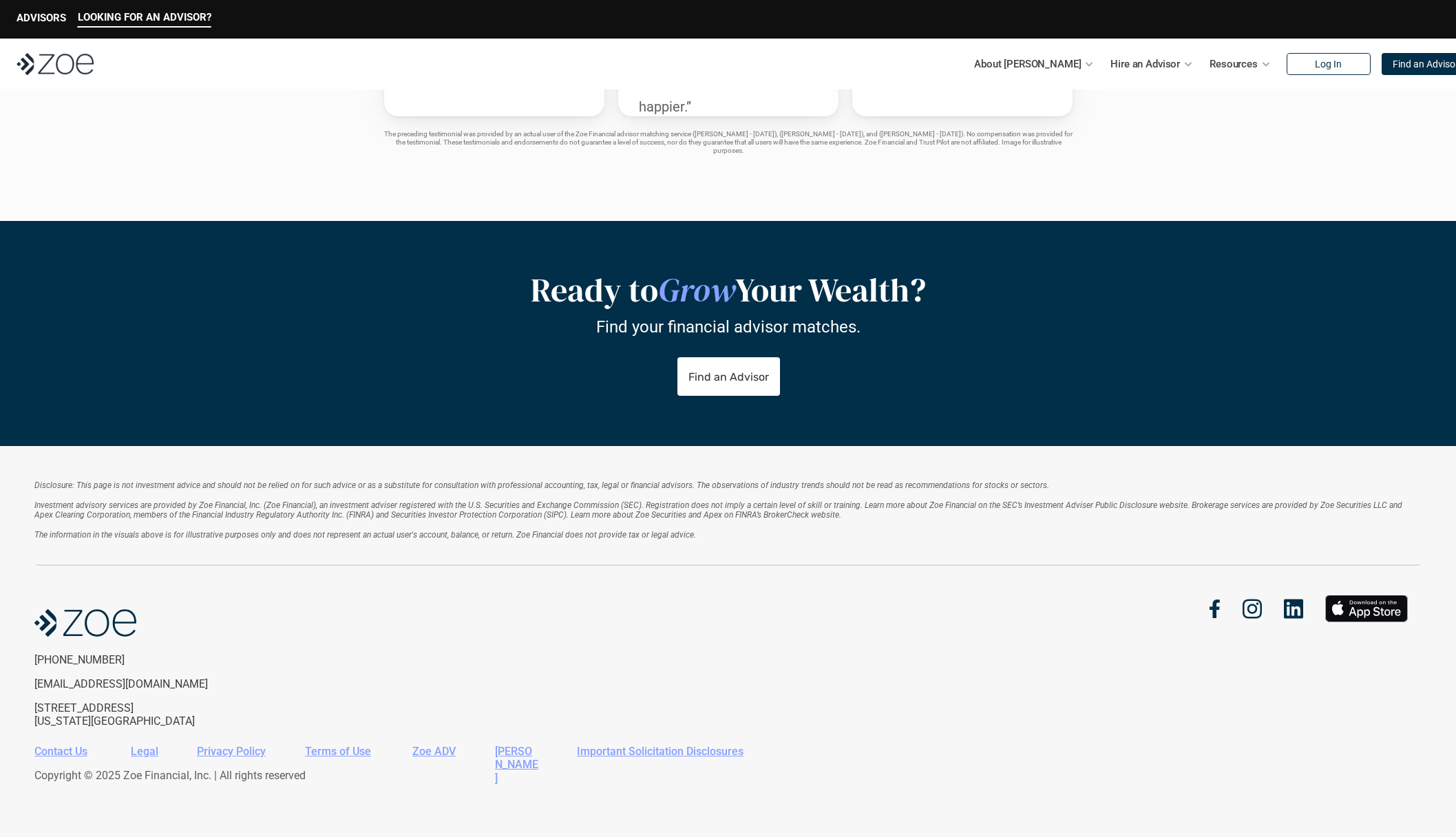
click at [331, 509] on em "Investment advisory services are provided by Zoe Financial, Inc. (Zoe Financial…" at bounding box center [719, 509] width 1370 height 19
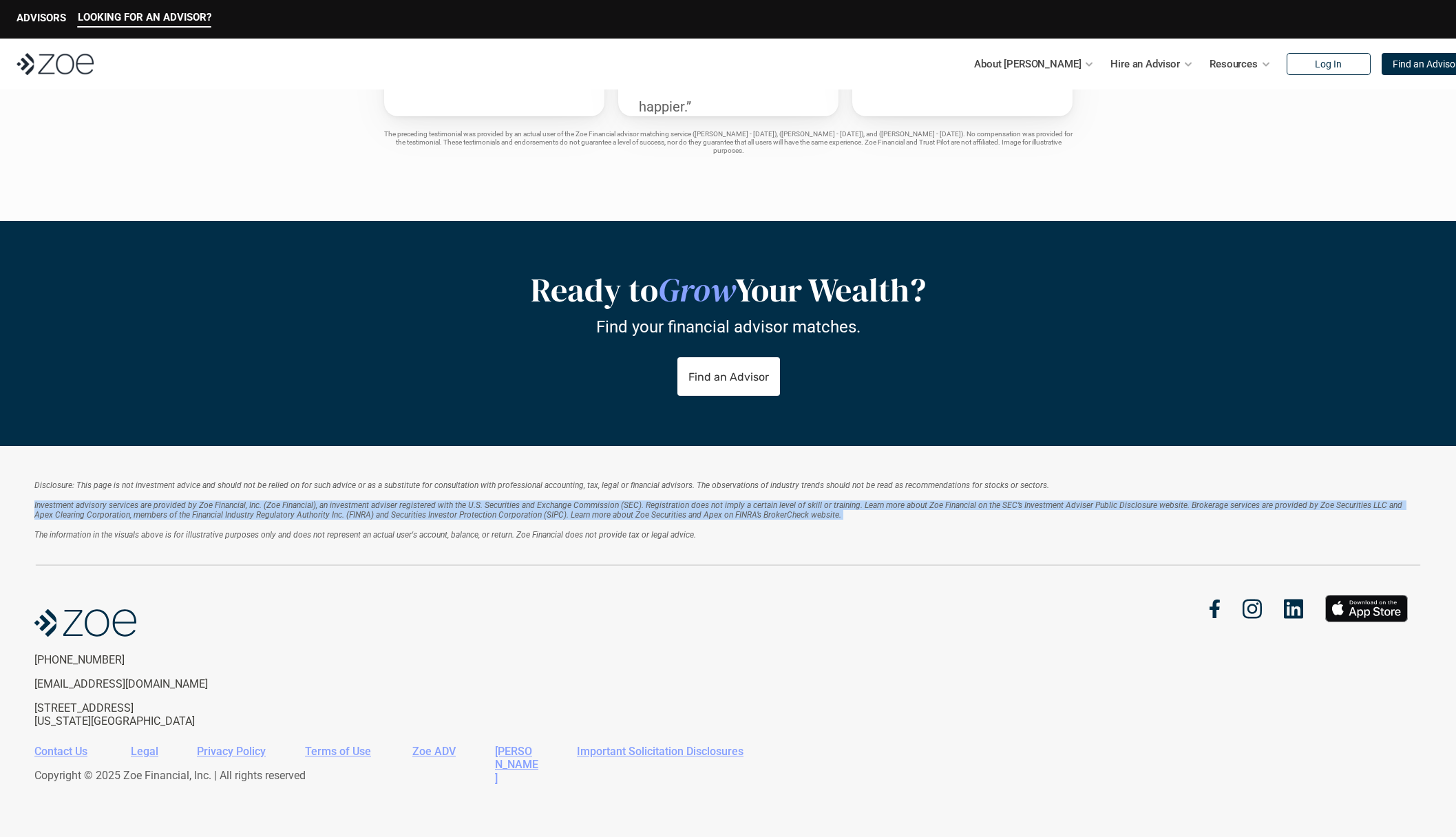
click at [331, 509] on em "Investment advisory services are provided by Zoe Financial, Inc. (Zoe Financial…" at bounding box center [719, 509] width 1370 height 19
drag, startPoint x: 331, startPoint y: 509, endPoint x: 325, endPoint y: 549, distance: 40.4
click at [325, 547] on div "Disclosure: This page is not investment advice and should not be relied on for …" at bounding box center [728, 523] width 1387 height 86
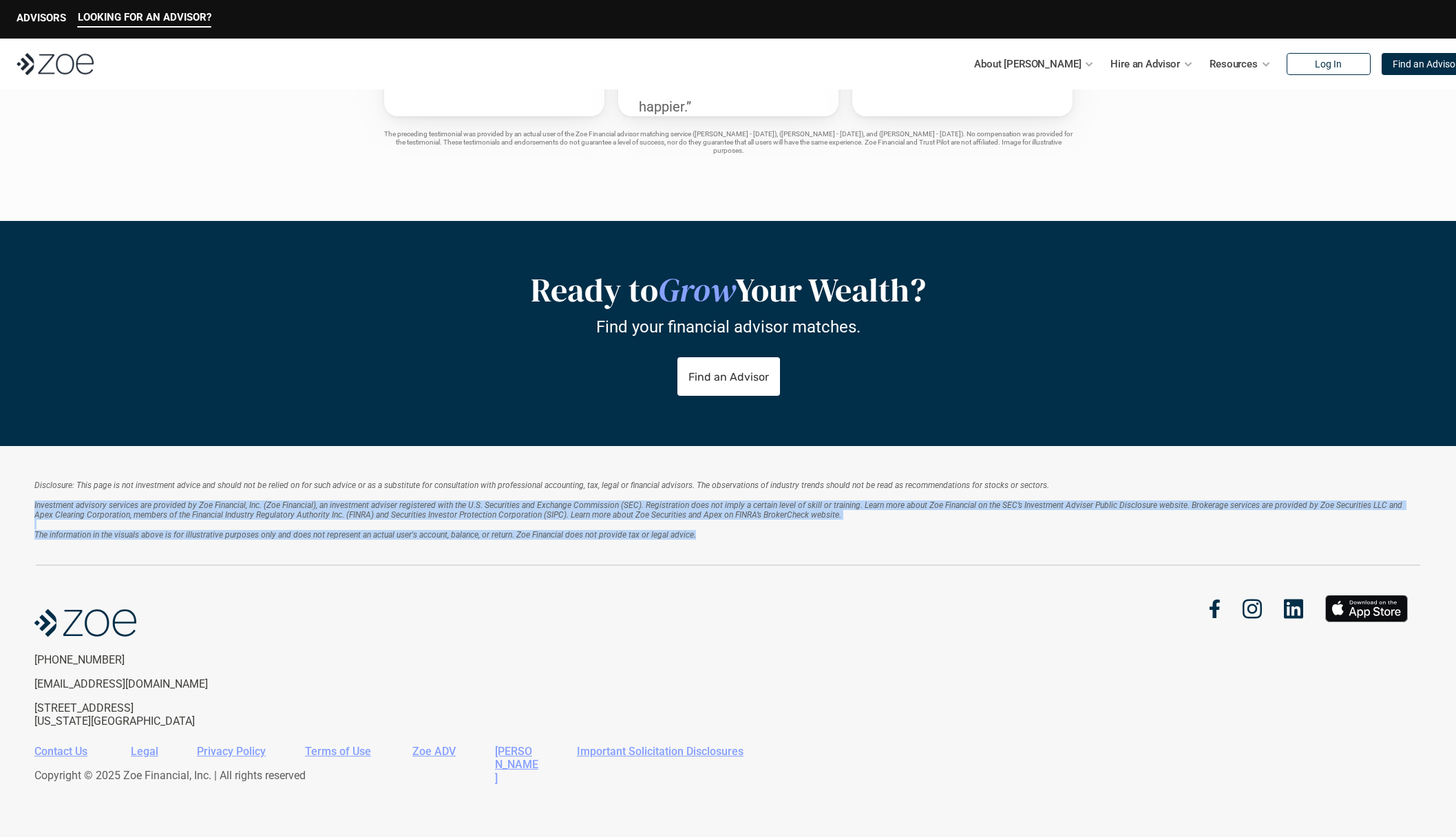
click at [325, 549] on div "Disclosure: This page is not investment advice and should not be relied on for …" at bounding box center [728, 523] width 1387 height 86
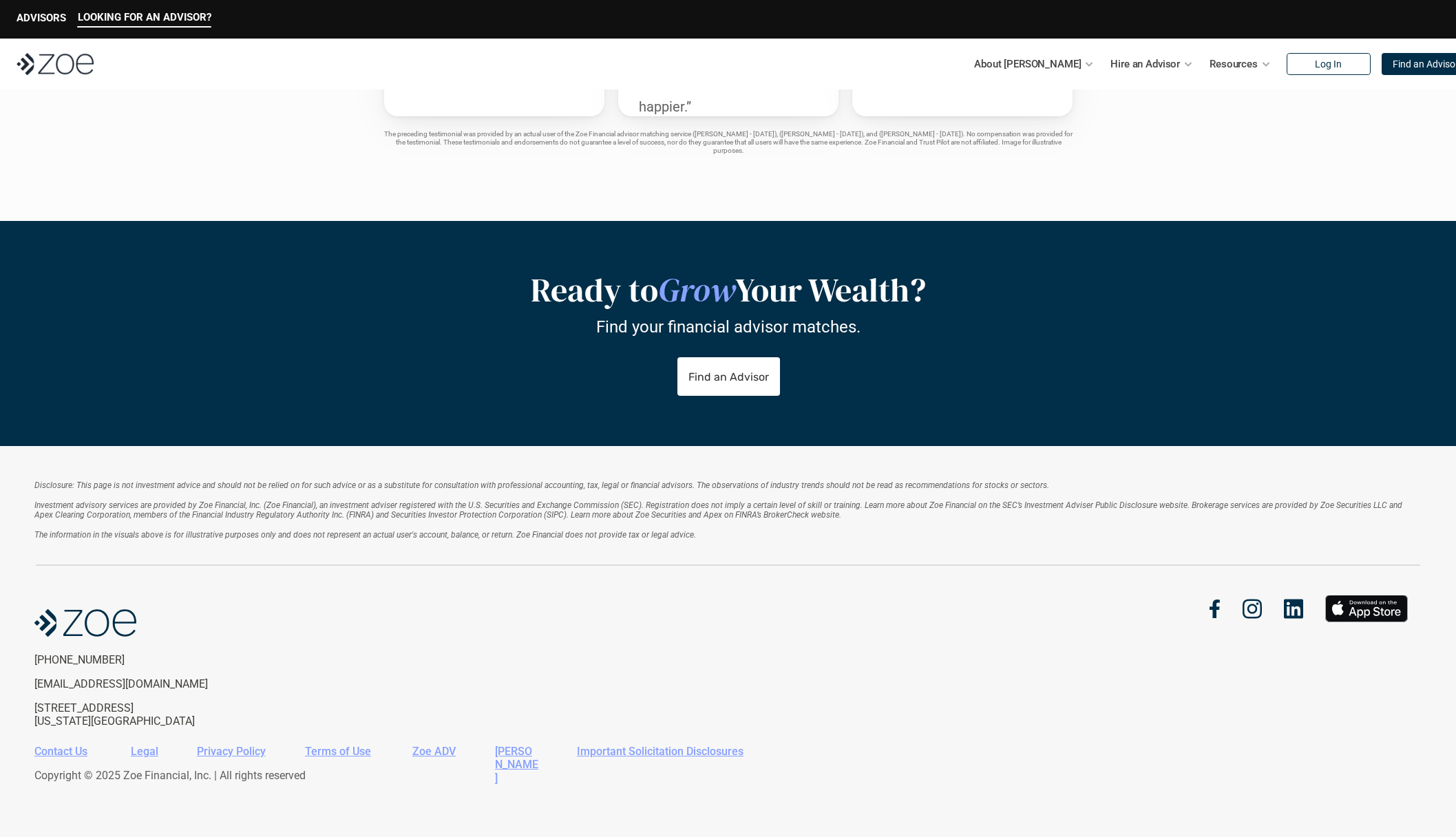
click at [431, 752] on link "Zoe ADV" at bounding box center [434, 751] width 43 height 13
